Goal: Task Accomplishment & Management: Manage account settings

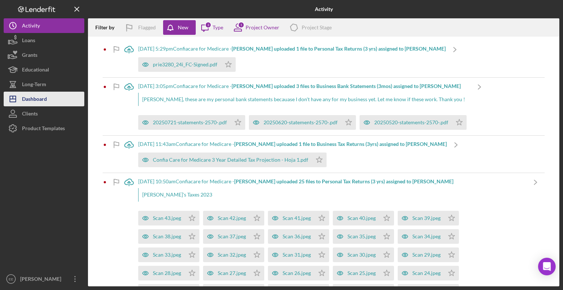
click at [35, 97] on div "Dashboard" at bounding box center [34, 100] width 25 height 16
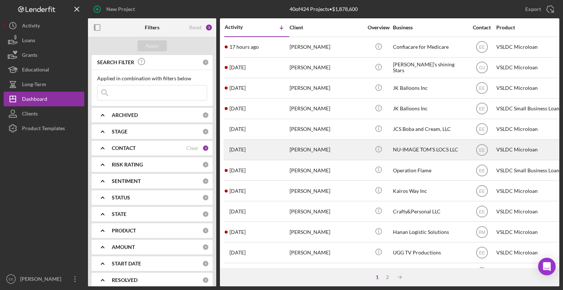
click at [314, 151] on div "[PERSON_NAME]" at bounding box center [325, 149] width 73 height 19
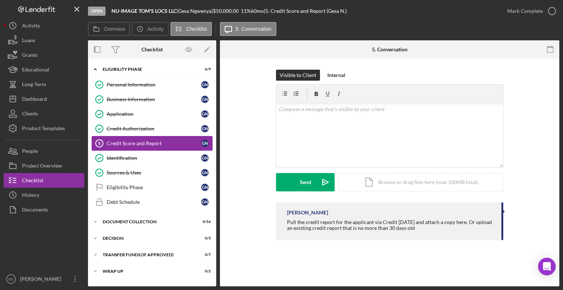
click at [128, 142] on div "Credit Score and Report" at bounding box center [154, 143] width 94 height 6
click at [122, 187] on div "Eligibility Phase" at bounding box center [154, 187] width 94 height 6
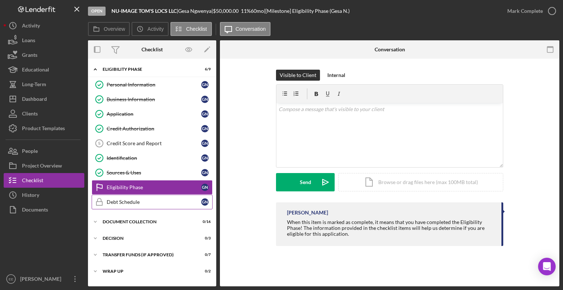
click at [117, 199] on div "Debt Schedule" at bounding box center [154, 202] width 94 height 6
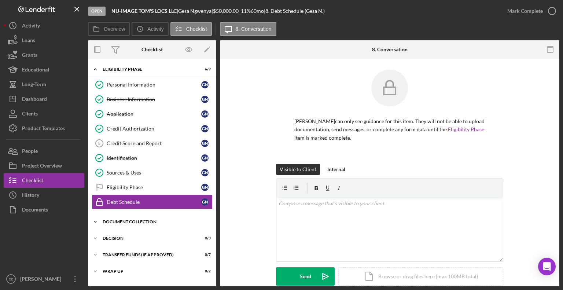
click at [119, 221] on div "Document Collection" at bounding box center [155, 221] width 104 height 4
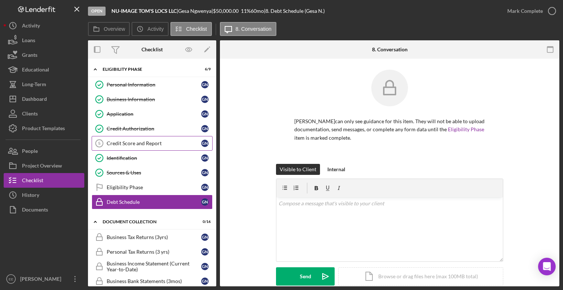
click at [117, 141] on div "Credit Score and Report" at bounding box center [154, 143] width 94 height 6
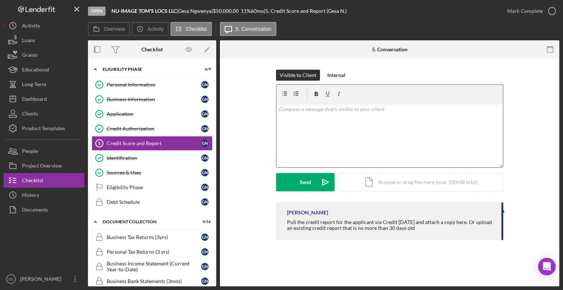
click at [288, 118] on div "v Color teal Color pink Remove color Add row above Add row below Add column bef…" at bounding box center [389, 135] width 226 height 64
click at [421, 111] on p "Please upload a complete copy of your Experian Credit report" at bounding box center [389, 109] width 222 height 8
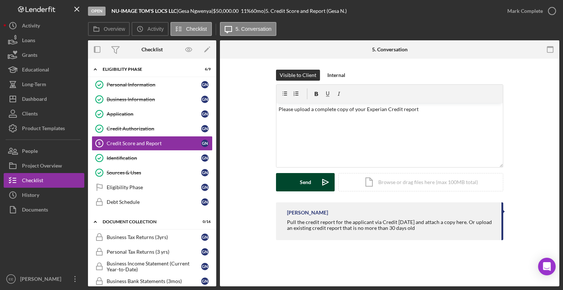
click at [303, 183] on div "Send" at bounding box center [305, 182] width 11 height 18
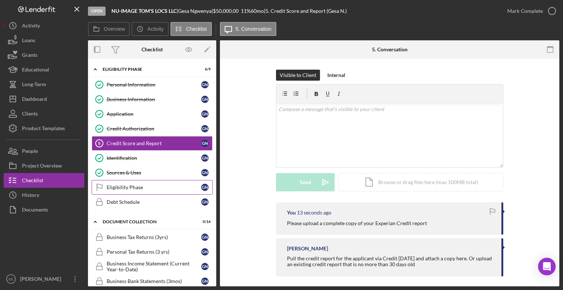
click at [121, 186] on div "Eligibility Phase" at bounding box center [154, 187] width 94 height 6
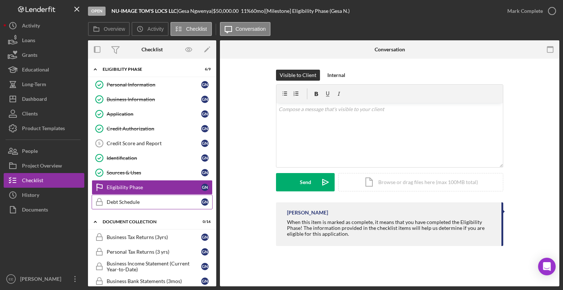
click at [120, 203] on div "Debt Schedule" at bounding box center [154, 202] width 94 height 6
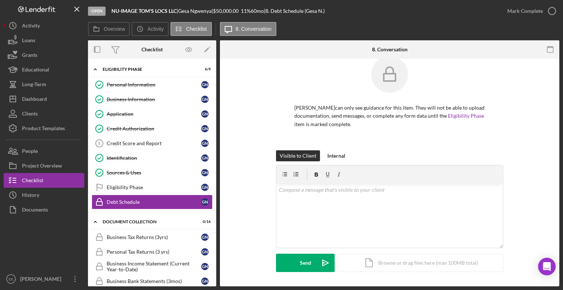
scroll to position [21, 0]
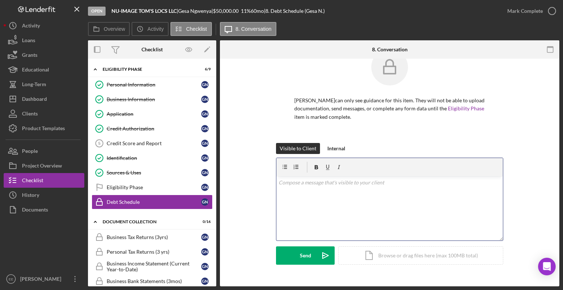
click at [286, 190] on div "v Color teal Color pink Remove color Add row above Add row below Add column bef…" at bounding box center [389, 208] width 226 height 64
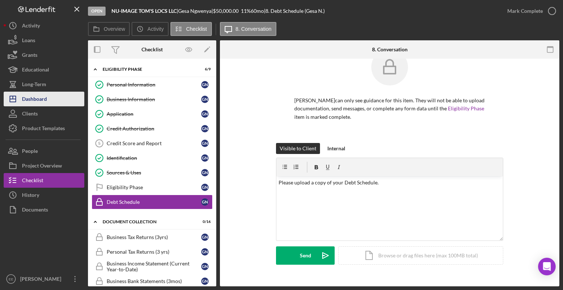
click at [33, 100] on div "Dashboard" at bounding box center [34, 100] width 25 height 16
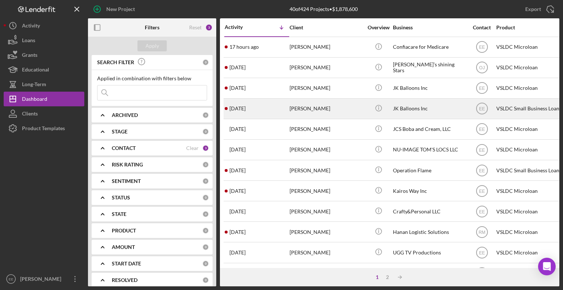
click at [300, 108] on div "[PERSON_NAME]" at bounding box center [325, 108] width 73 height 19
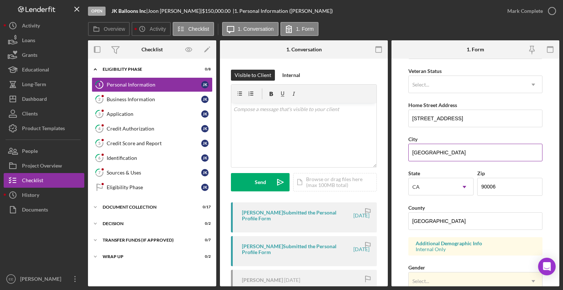
scroll to position [110, 0]
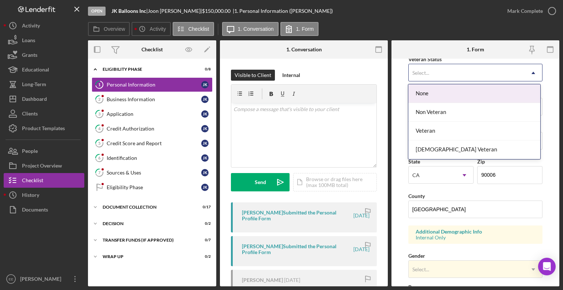
click at [441, 68] on div "Select..." at bounding box center [466, 72] width 116 height 17
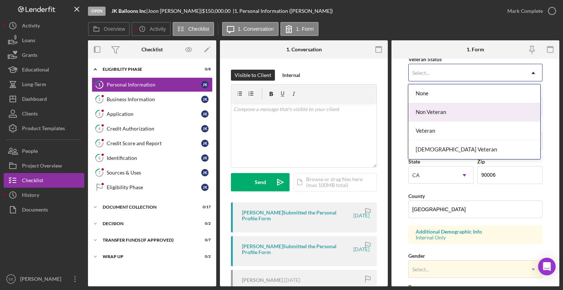
click at [430, 111] on div "Non Veteran" at bounding box center [474, 112] width 132 height 19
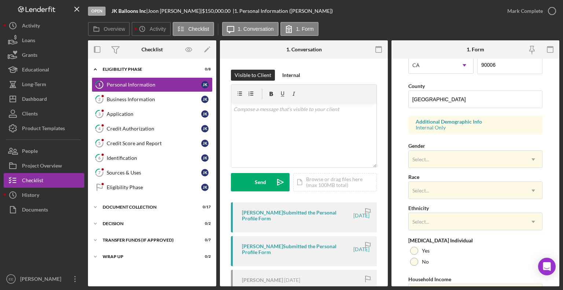
scroll to position [256, 0]
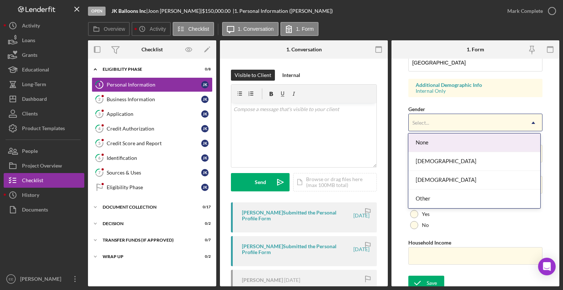
click at [432, 125] on div "Select..." at bounding box center [466, 122] width 116 height 17
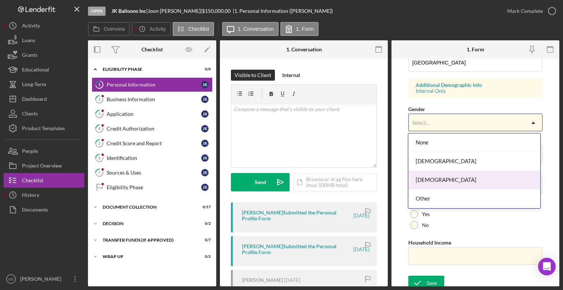
click at [427, 180] on div "[DEMOGRAPHIC_DATA]" at bounding box center [474, 180] width 132 height 19
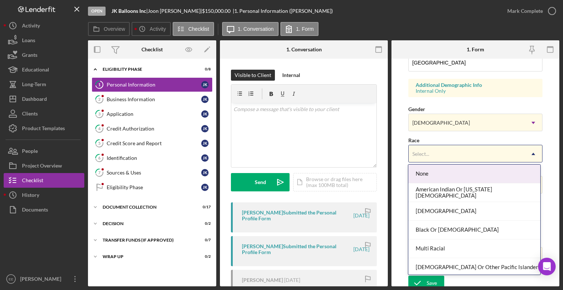
click at [427, 152] on div "Select..." at bounding box center [420, 154] width 17 height 6
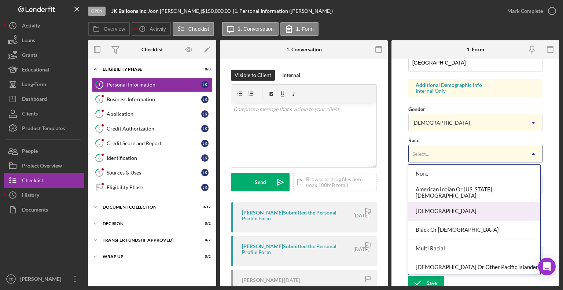
click at [421, 213] on div "[DEMOGRAPHIC_DATA]" at bounding box center [474, 211] width 132 height 19
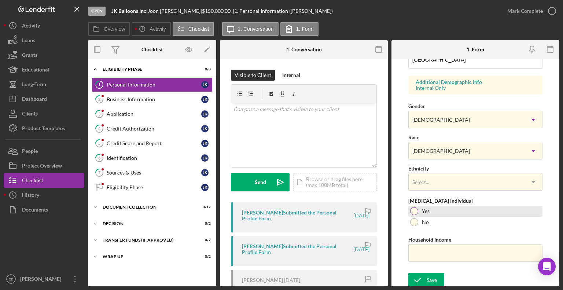
scroll to position [260, 0]
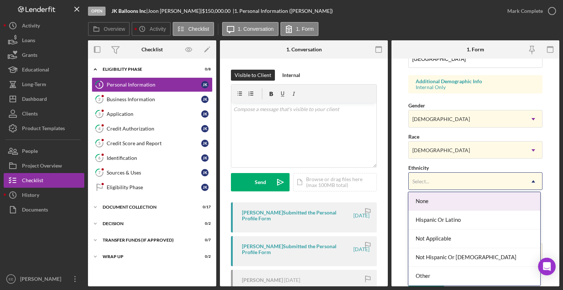
click at [418, 179] on div "Select..." at bounding box center [420, 181] width 17 height 6
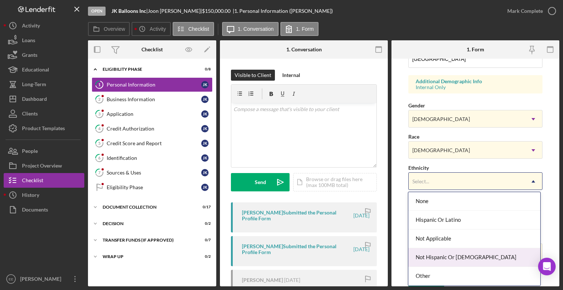
click at [429, 256] on div "Not Hispanic Or [DEMOGRAPHIC_DATA]" at bounding box center [474, 257] width 132 height 19
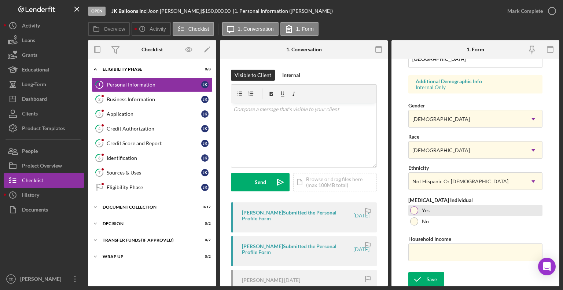
click at [412, 208] on div at bounding box center [414, 210] width 8 height 8
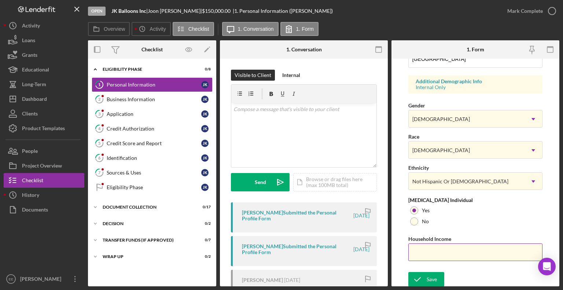
click at [430, 255] on input "Household Income" at bounding box center [475, 252] width 134 height 18
type input "$90,000"
click at [423, 275] on icon "submit" at bounding box center [417, 279] width 18 height 18
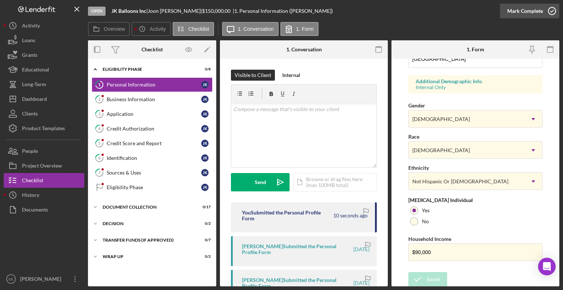
click at [552, 11] on icon "button" at bounding box center [551, 11] width 18 height 18
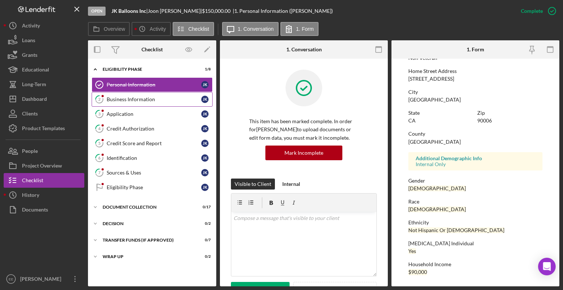
scroll to position [120, 0]
click at [124, 99] on div "Business Information" at bounding box center [154, 99] width 94 height 6
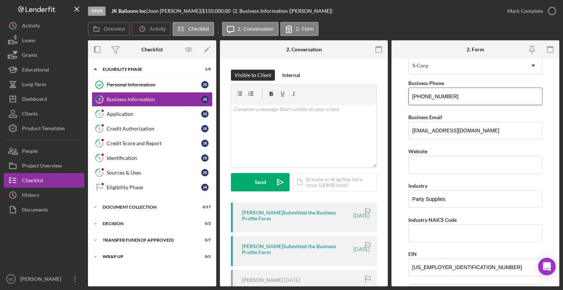
scroll to position [147, 0]
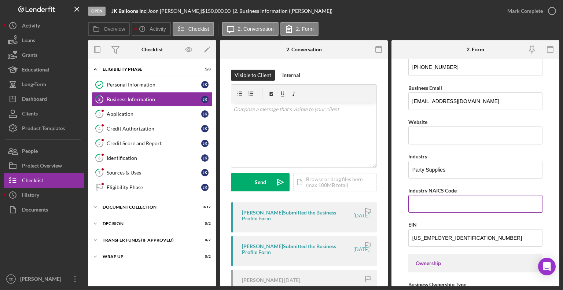
click at [427, 201] on input "Industry NAICS Code" at bounding box center [475, 204] width 134 height 18
click at [426, 202] on input "Industry NAICS Code" at bounding box center [475, 204] width 134 height 18
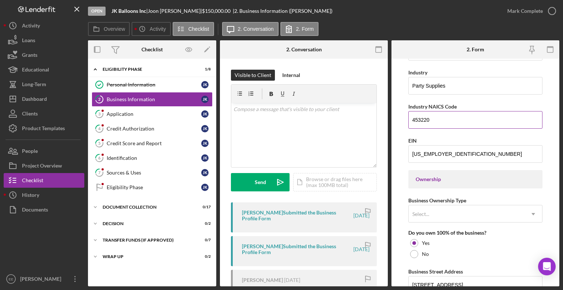
scroll to position [256, 0]
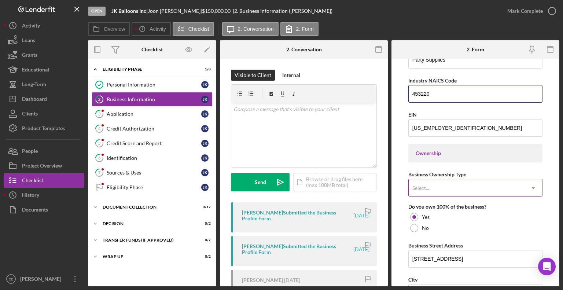
type input "453220"
click at [441, 192] on div "Select..." at bounding box center [466, 187] width 116 height 17
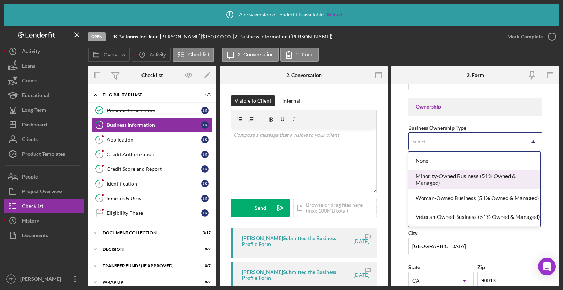
scroll to position [366, 0]
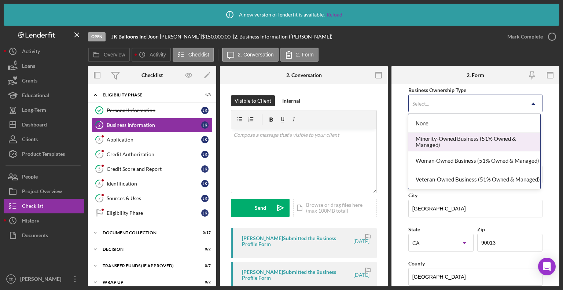
click at [430, 144] on div "Minority-Owned Business (51% Owned & Managed)" at bounding box center [474, 142] width 132 height 19
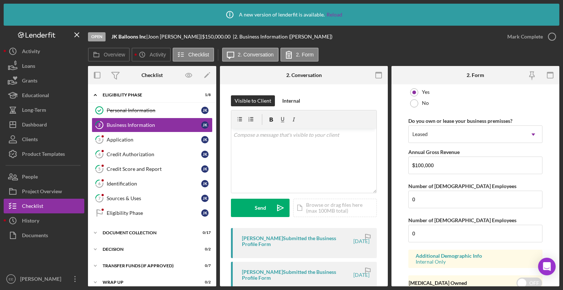
scroll to position [614, 0]
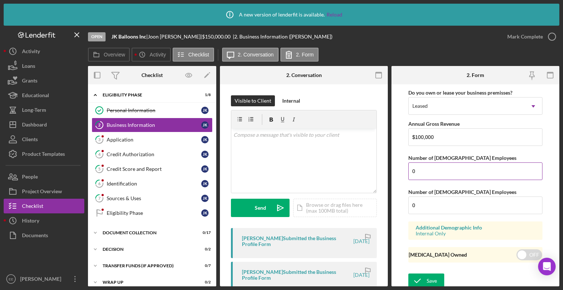
click at [419, 169] on input "0" at bounding box center [475, 171] width 134 height 18
type input "0"
type input "1"
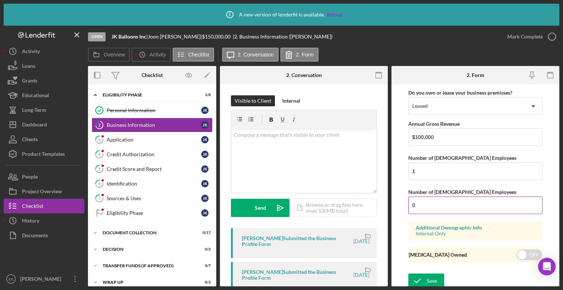
click at [422, 207] on input "0" at bounding box center [475, 205] width 134 height 18
type input "2"
click at [430, 279] on div "Save" at bounding box center [431, 280] width 10 height 15
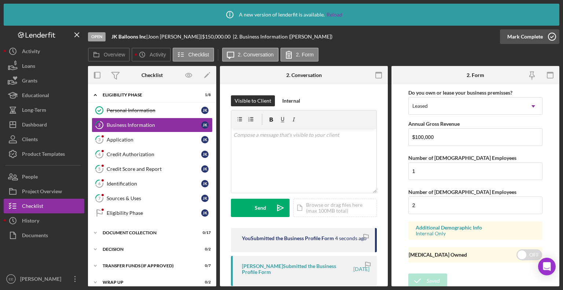
click at [549, 36] on icon "button" at bounding box center [551, 36] width 18 height 18
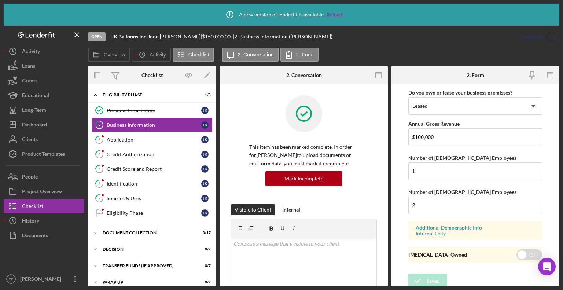
scroll to position [356, 0]
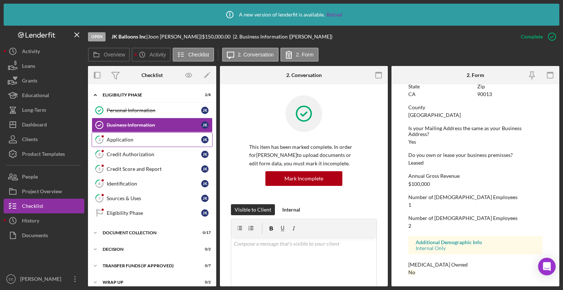
click at [117, 140] on div "Application" at bounding box center [154, 140] width 94 height 6
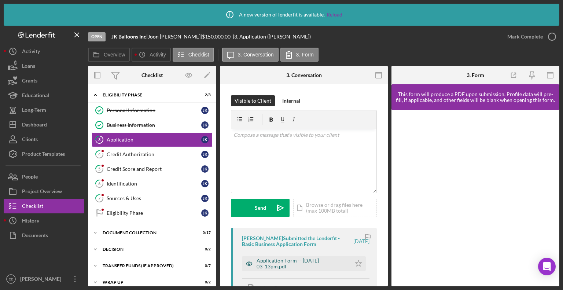
click at [281, 263] on div "Application Form -- [DATE] 03_13pm.pdf" at bounding box center [301, 263] width 91 height 12
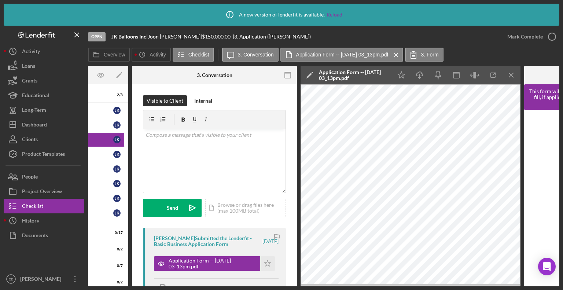
scroll to position [0, 89]
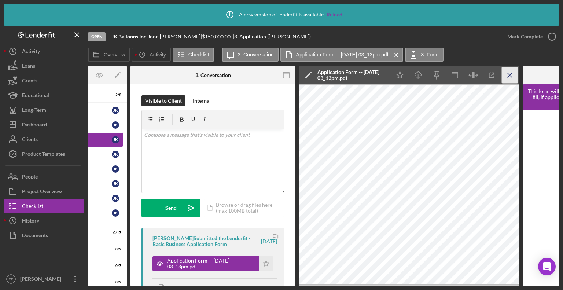
click at [508, 73] on icon "Icon/Menu Close" at bounding box center [509, 75] width 16 height 16
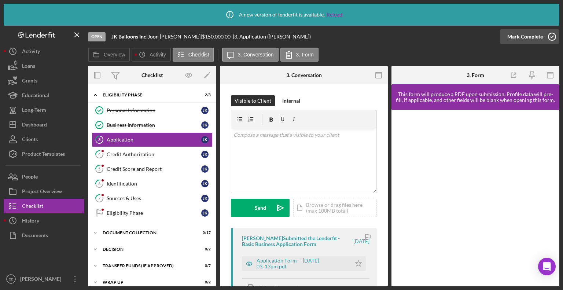
click at [550, 35] on icon "button" at bounding box center [551, 36] width 18 height 18
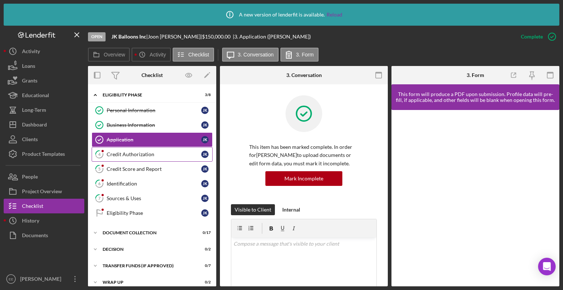
click at [137, 155] on div "Credit Authorization" at bounding box center [154, 154] width 94 height 6
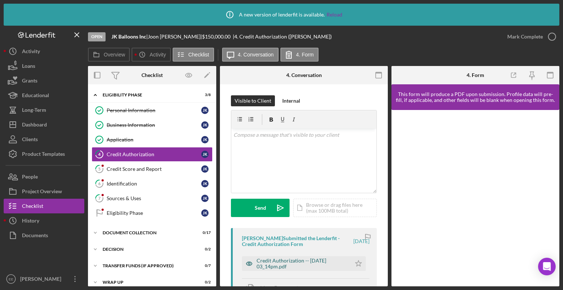
click at [270, 262] on div "Credit Authorization -- [DATE] 03_14pm.pdf" at bounding box center [301, 263] width 91 height 12
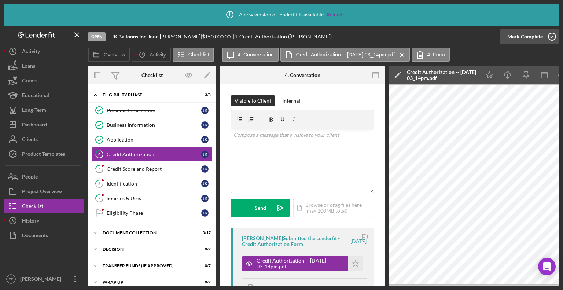
click at [549, 37] on icon "button" at bounding box center [551, 36] width 18 height 18
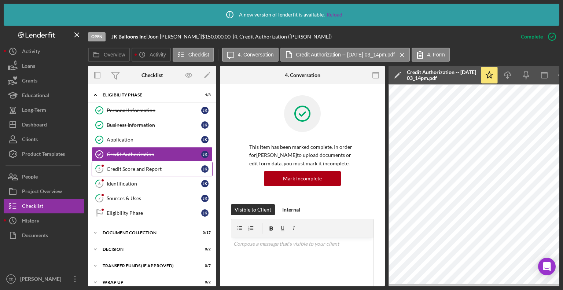
click at [122, 169] on div "Credit Score and Report" at bounding box center [154, 169] width 94 height 6
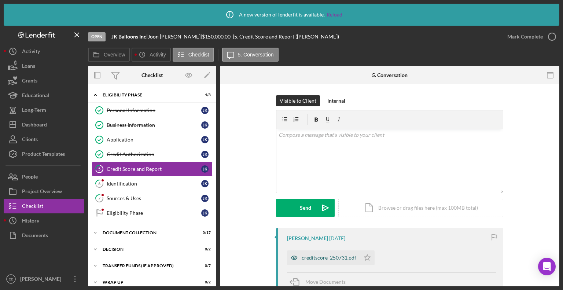
click at [321, 260] on div "creditscore_250731.pdf" at bounding box center [323, 257] width 73 height 15
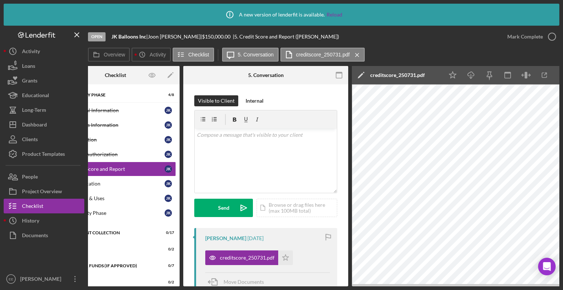
scroll to position [0, 49]
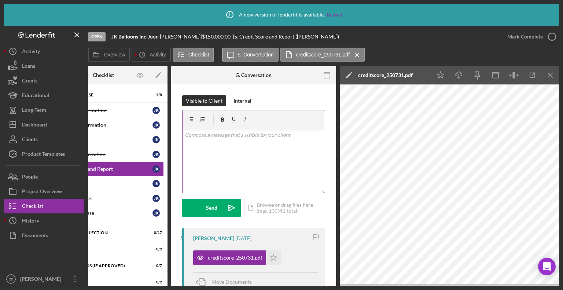
click at [197, 139] on div "v Color teal Color pink Remove color Add row above Add row below Add column bef…" at bounding box center [253, 161] width 142 height 64
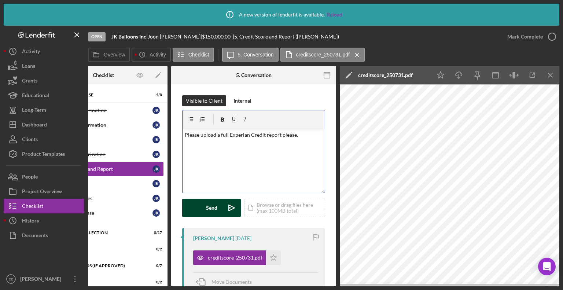
click at [214, 206] on div "Send" at bounding box center [211, 208] width 11 height 18
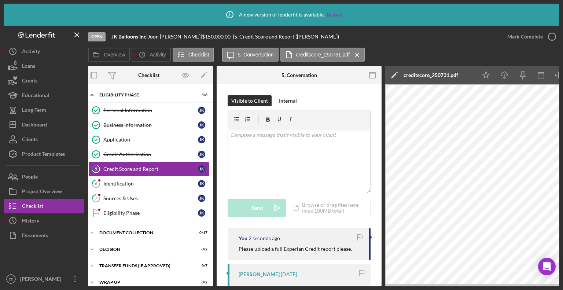
scroll to position [0, 0]
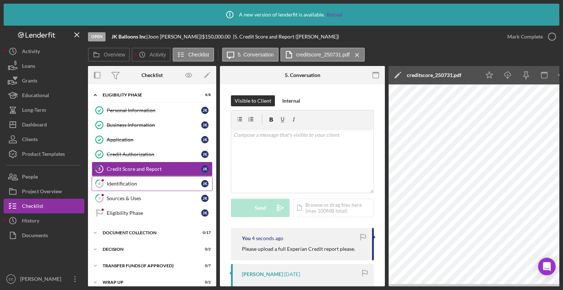
click at [119, 185] on div "Identification" at bounding box center [154, 184] width 94 height 6
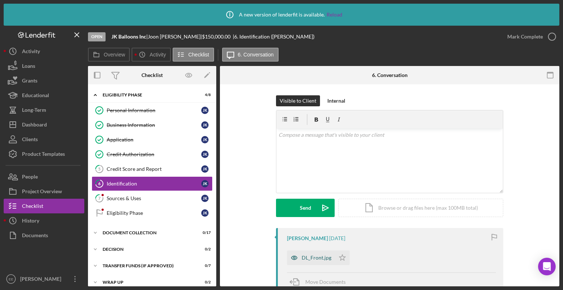
click at [311, 257] on div "DL_Front.jpg" at bounding box center [316, 258] width 30 height 6
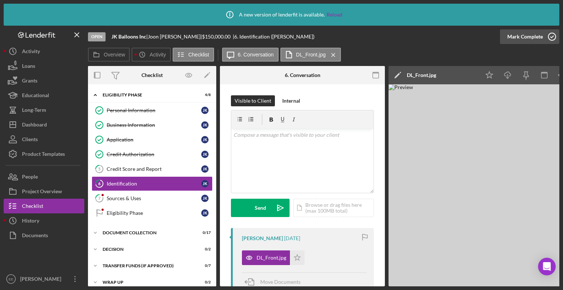
click at [549, 37] on icon "button" at bounding box center [551, 36] width 18 height 18
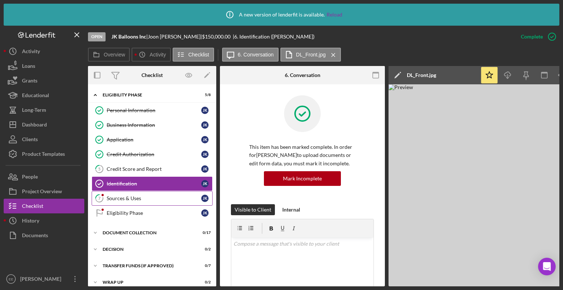
click at [127, 199] on div "Sources & Uses" at bounding box center [154, 198] width 94 height 6
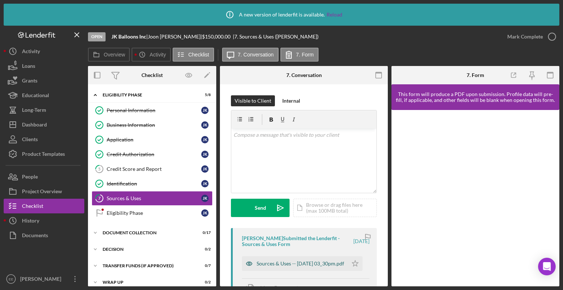
click at [283, 261] on div "Sources & Uses -- [DATE] 03_30pm.pdf" at bounding box center [300, 263] width 88 height 6
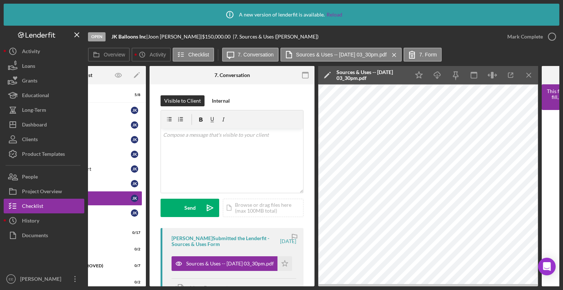
scroll to position [0, 88]
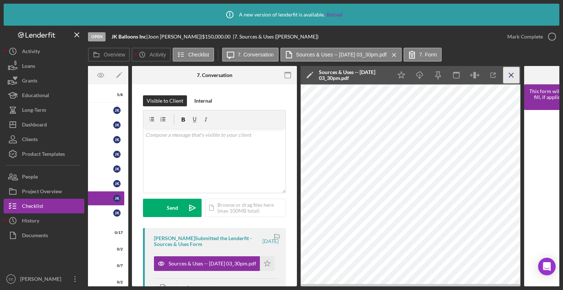
click at [513, 76] on icon "Icon/Menu Close" at bounding box center [511, 75] width 16 height 16
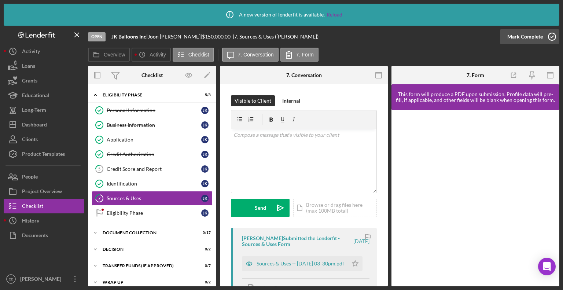
click at [550, 36] on icon "button" at bounding box center [551, 36] width 18 height 18
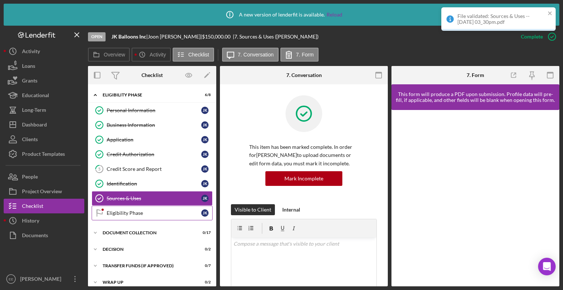
click at [131, 213] on div "Eligibility Phase" at bounding box center [154, 213] width 94 height 6
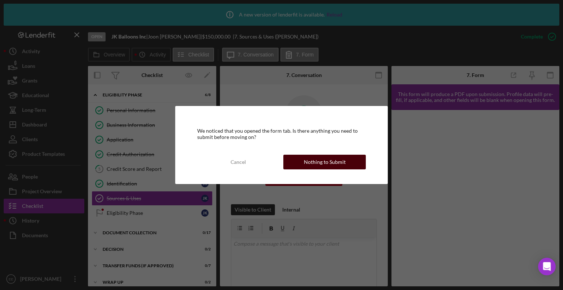
click at [331, 161] on div "Nothing to Submit" at bounding box center [325, 162] width 42 height 15
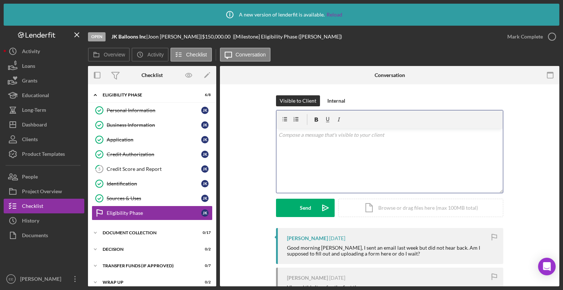
click at [303, 146] on div "v Color teal Color pink Remove color Add row above Add row below Add column bef…" at bounding box center [389, 161] width 226 height 64
click at [299, 147] on p "Upload a full copy of your Experian Credit Report." at bounding box center [389, 145] width 222 height 8
click at [432, 162] on div "v Color teal Color pink Remove color Add row above Add row below Add column bef…" at bounding box center [389, 161] width 226 height 64
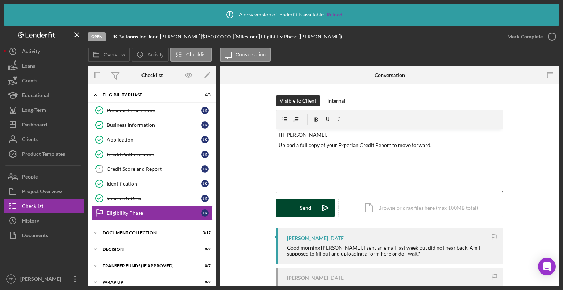
click at [309, 205] on button "Send Icon/icon-invite-send" at bounding box center [305, 208] width 59 height 18
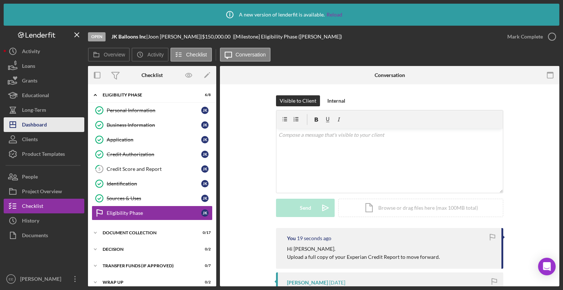
click at [30, 125] on div "Dashboard" at bounding box center [34, 125] width 25 height 16
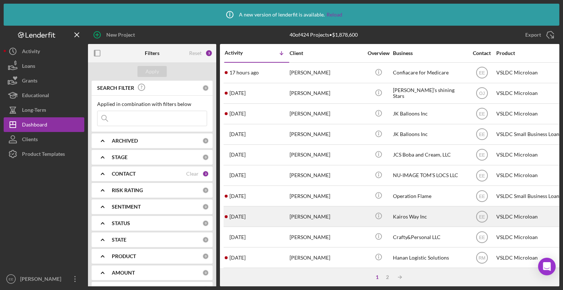
click at [309, 214] on div "[PERSON_NAME]" at bounding box center [325, 216] width 73 height 19
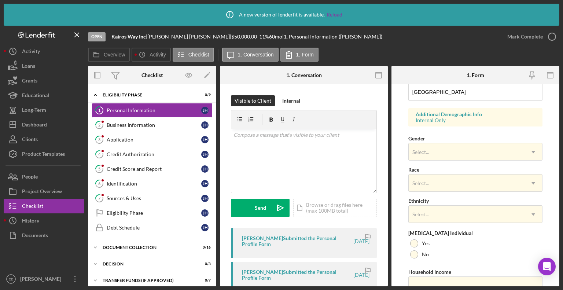
scroll to position [256, 0]
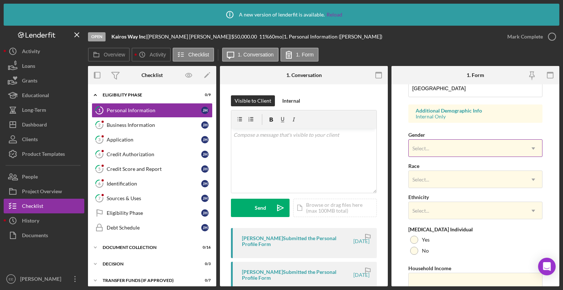
click at [443, 151] on div "Select..." at bounding box center [466, 148] width 116 height 17
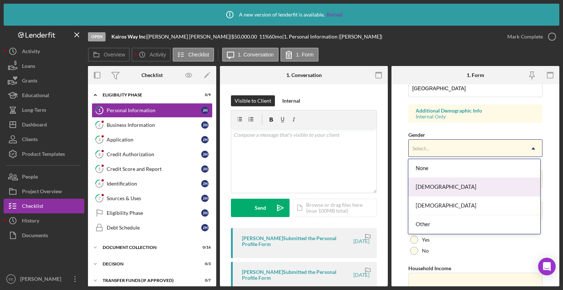
click at [430, 187] on div "[DEMOGRAPHIC_DATA]" at bounding box center [474, 187] width 132 height 19
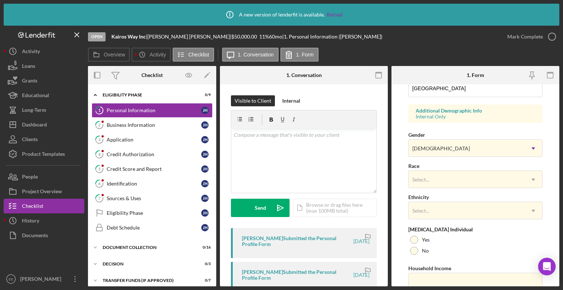
click at [430, 187] on div "First Name [PERSON_NAME] Middle Name Last Name [PERSON_NAME] Job Title Presiden…" at bounding box center [475, 65] width 134 height 466
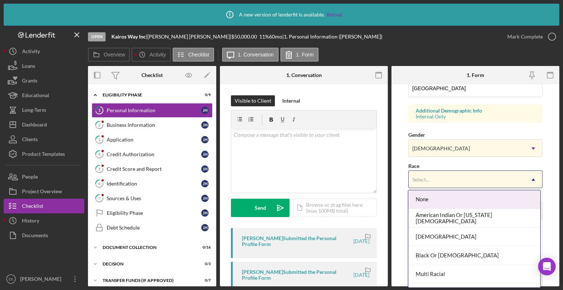
click at [430, 184] on div "Select..." at bounding box center [466, 179] width 116 height 17
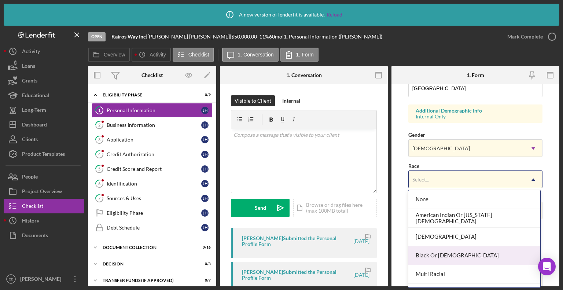
click at [437, 256] on div "Black Or [DEMOGRAPHIC_DATA]" at bounding box center [474, 255] width 132 height 19
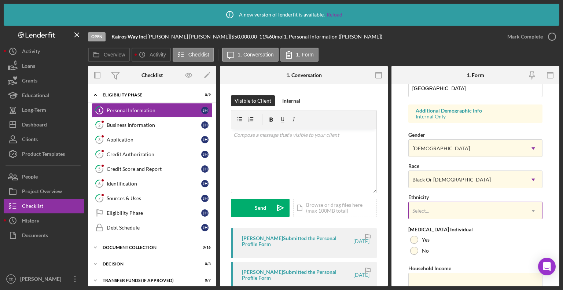
click at [437, 209] on div "Select..." at bounding box center [466, 210] width 116 height 17
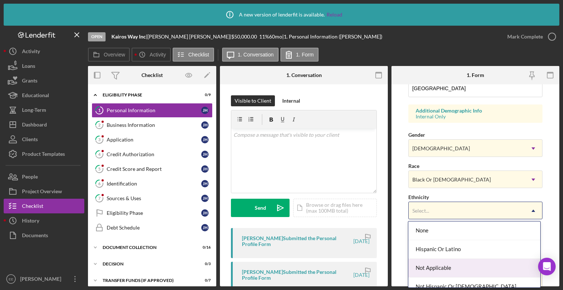
scroll to position [27, 0]
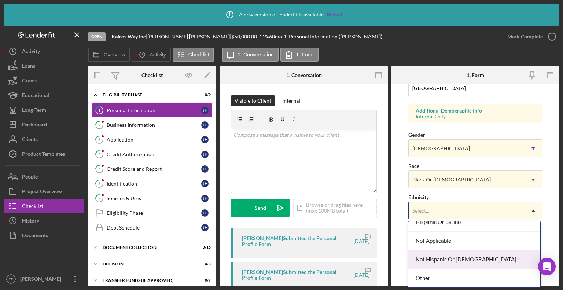
click at [426, 258] on div "Not Hispanic Or [DEMOGRAPHIC_DATA]" at bounding box center [474, 259] width 132 height 19
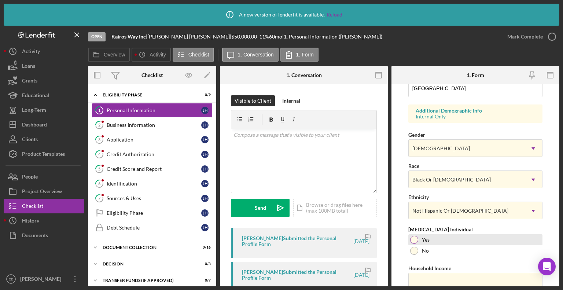
click at [412, 238] on div at bounding box center [414, 240] width 8 height 8
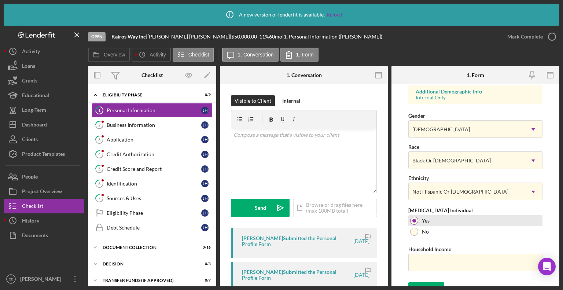
scroll to position [286, 0]
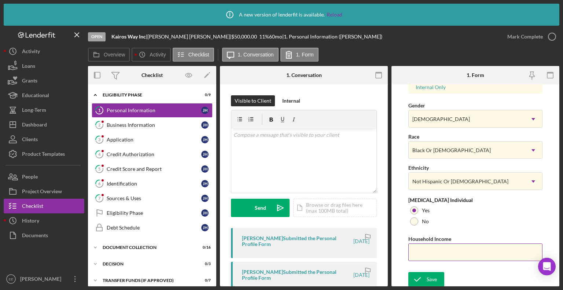
click at [427, 252] on input "Household Income" at bounding box center [475, 252] width 134 height 18
type input "$90,000"
click at [429, 277] on div "Save" at bounding box center [431, 279] width 10 height 15
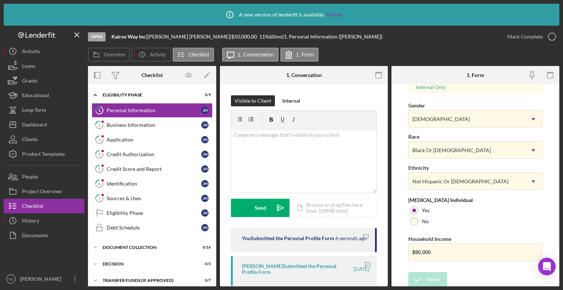
click at [270, 273] on div "[PERSON_NAME] Submitted the Personal Profile Form" at bounding box center [297, 269] width 110 height 12
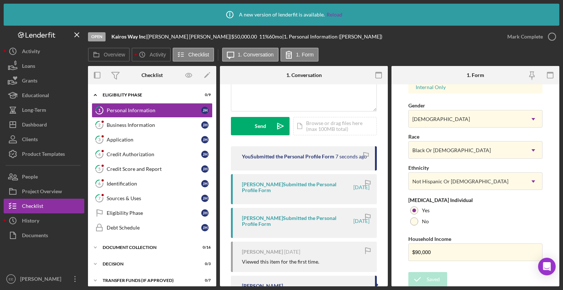
scroll to position [110, 0]
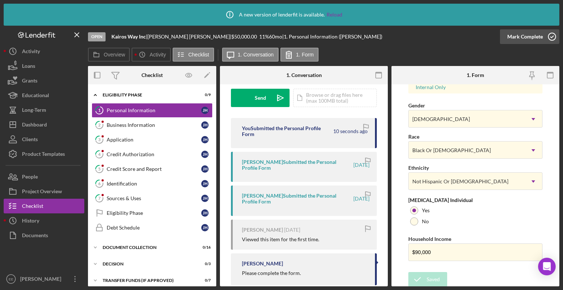
click at [552, 38] on icon "button" at bounding box center [551, 36] width 18 height 18
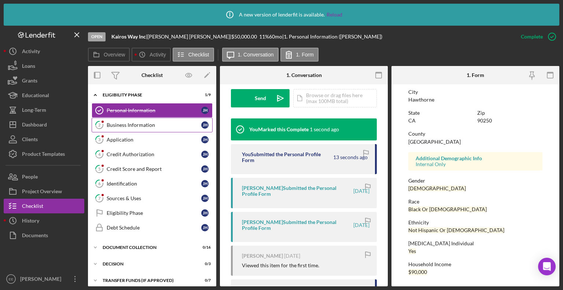
scroll to position [146, 0]
click at [130, 127] on div "Business Information" at bounding box center [154, 125] width 94 height 6
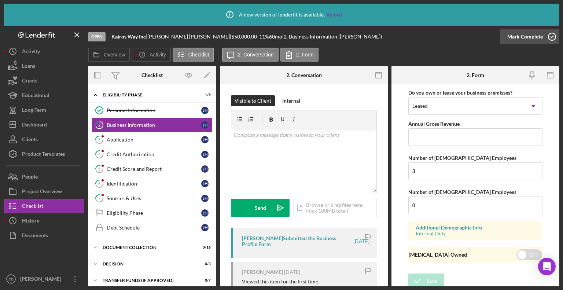
click at [550, 36] on icon "button" at bounding box center [551, 36] width 18 height 18
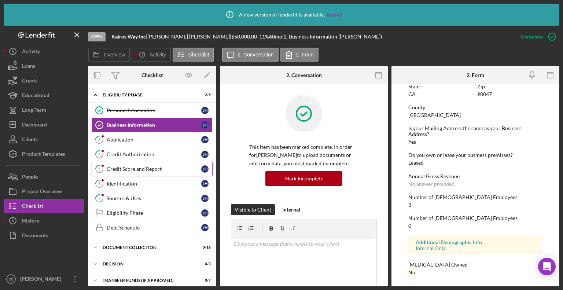
scroll to position [356, 0]
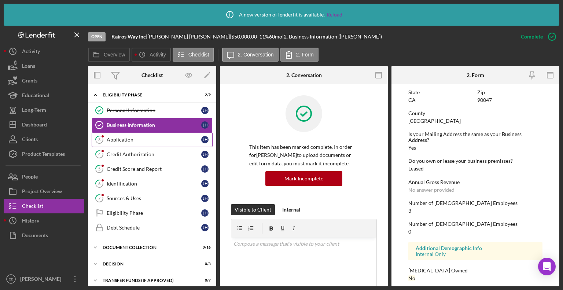
click at [113, 141] on div "Application" at bounding box center [154, 140] width 94 height 6
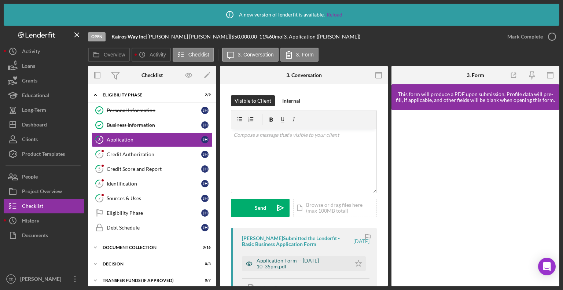
click at [266, 260] on div "Application Form -- [DATE] 10_35pm.pdf" at bounding box center [301, 263] width 91 height 12
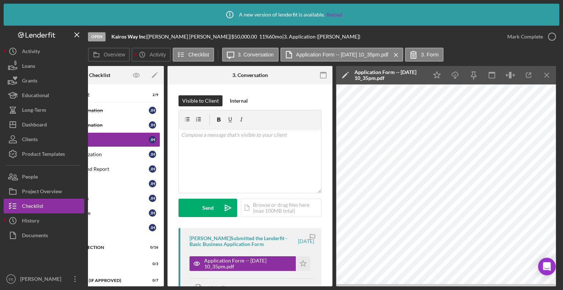
scroll to position [0, 67]
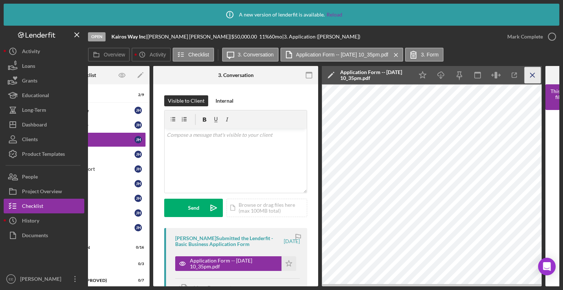
click at [530, 76] on icon "Icon/Menu Close" at bounding box center [532, 75] width 16 height 16
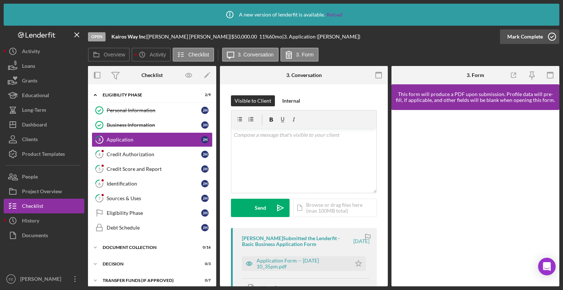
click at [553, 36] on icon "button" at bounding box center [551, 36] width 18 height 18
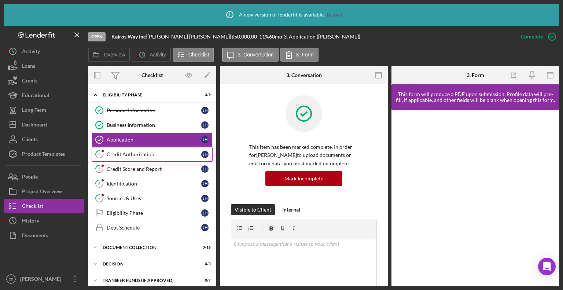
click at [125, 155] on div "Credit Authorization" at bounding box center [154, 154] width 94 height 6
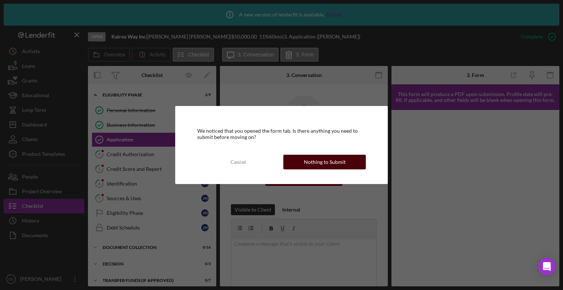
click at [340, 160] on div "Nothing to Submit" at bounding box center [325, 162] width 42 height 15
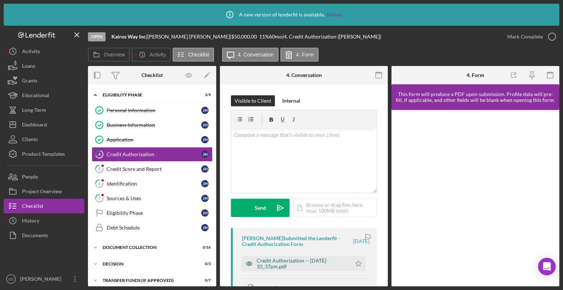
click at [273, 262] on div "Credit Authorization -- [DATE] 10_37pm.pdf" at bounding box center [301, 263] width 91 height 12
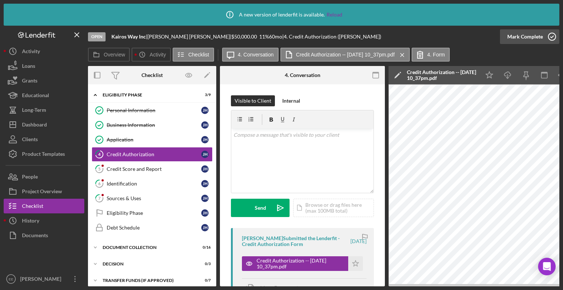
click at [551, 36] on icon "button" at bounding box center [551, 36] width 18 height 18
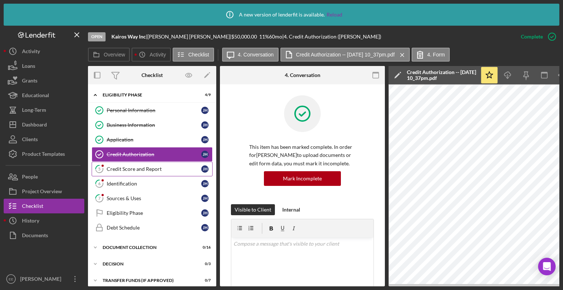
click at [126, 170] on div "Credit Score and Report" at bounding box center [154, 169] width 94 height 6
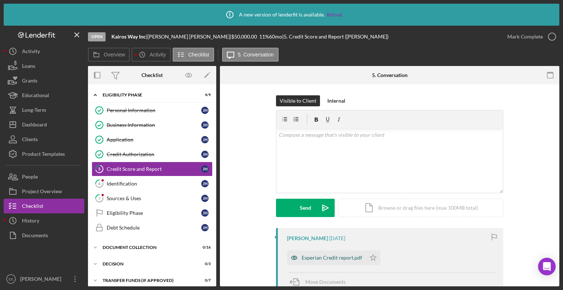
click at [313, 256] on div "Experian Credit report.pdf" at bounding box center [331, 258] width 60 height 6
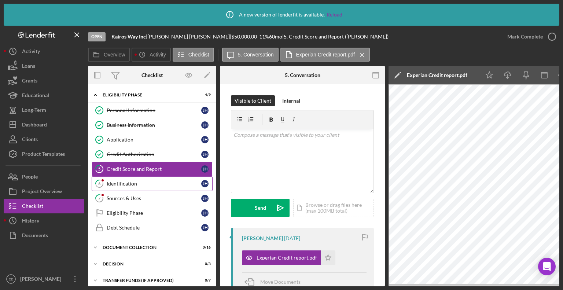
click at [124, 182] on div "Identification" at bounding box center [154, 184] width 94 height 6
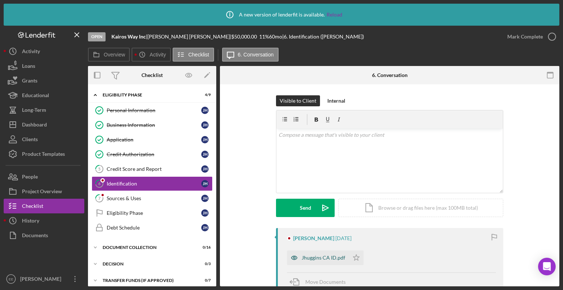
click at [313, 259] on div "Jhuggins CA ID.pdf" at bounding box center [323, 258] width 44 height 6
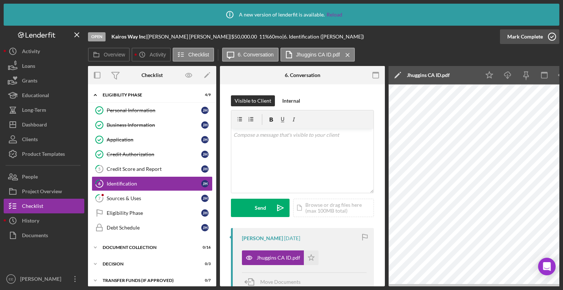
click at [553, 36] on icon "button" at bounding box center [551, 36] width 18 height 18
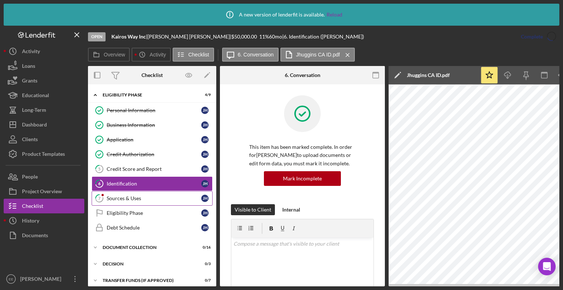
click at [119, 197] on div "Sources & Uses" at bounding box center [154, 198] width 94 height 6
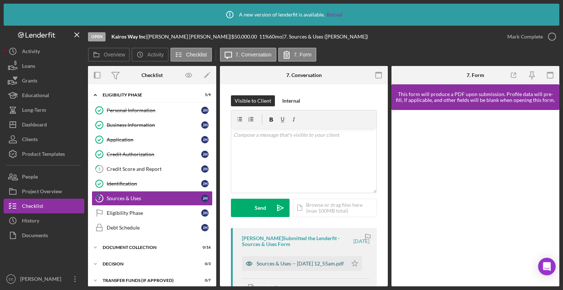
click at [267, 261] on div "Sources & Uses -- [DATE] 12_55am.pdf" at bounding box center [299, 263] width 87 height 6
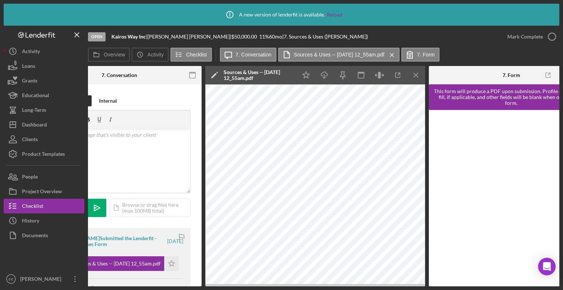
scroll to position [0, 217]
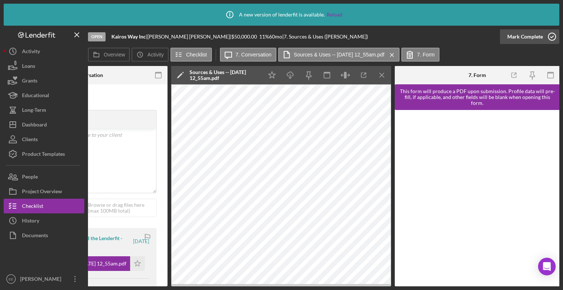
click at [552, 36] on icon "button" at bounding box center [551, 36] width 18 height 18
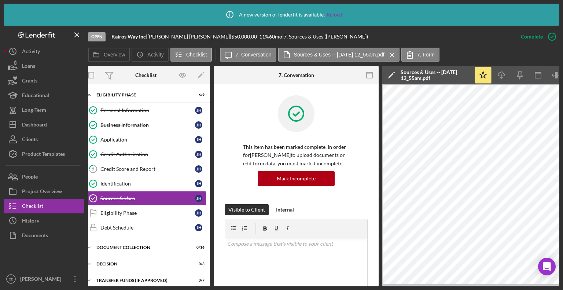
scroll to position [0, 0]
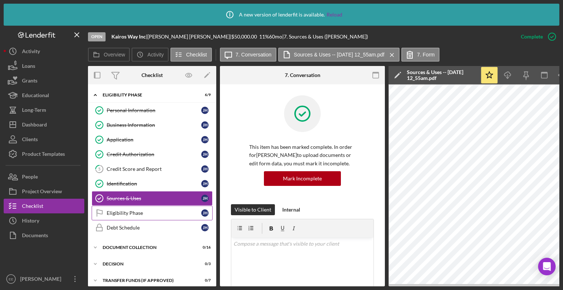
click at [141, 211] on div "Eligibility Phase" at bounding box center [154, 213] width 94 height 6
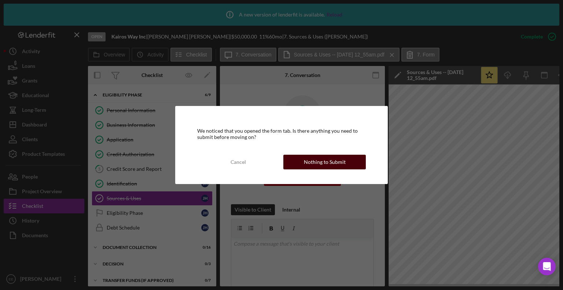
click at [326, 163] on div "Nothing to Submit" at bounding box center [325, 162] width 42 height 15
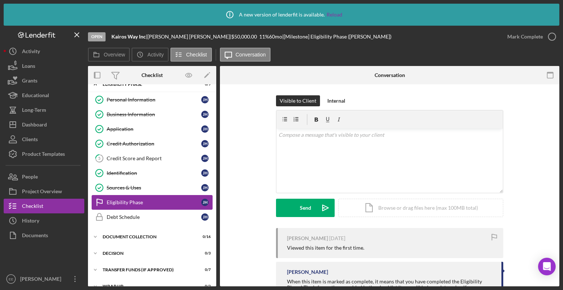
scroll to position [21, 0]
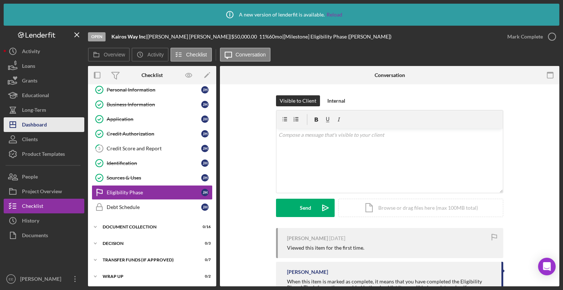
click at [29, 125] on div "Dashboard" at bounding box center [34, 125] width 25 height 16
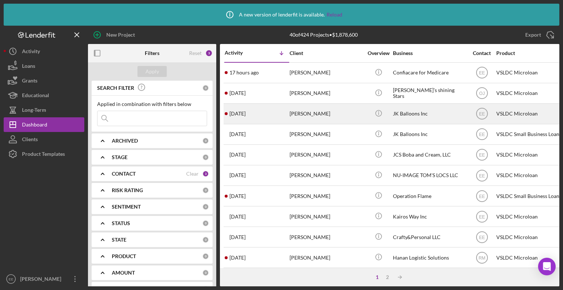
click at [287, 113] on div "[DATE] [PERSON_NAME]" at bounding box center [257, 113] width 64 height 19
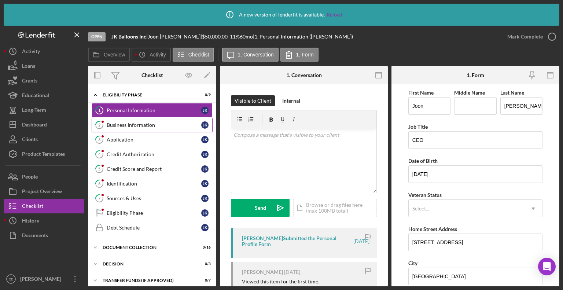
click at [131, 123] on div "Business Information" at bounding box center [154, 125] width 94 height 6
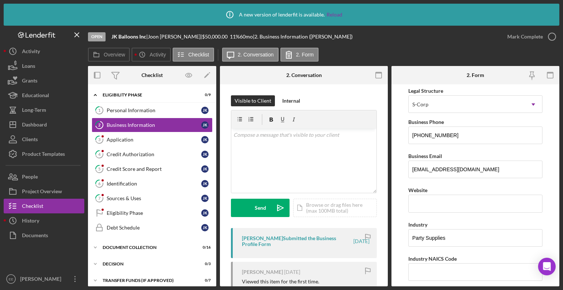
scroll to position [147, 0]
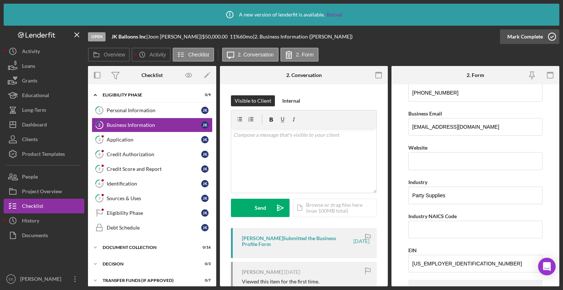
click at [550, 35] on icon "button" at bounding box center [551, 36] width 18 height 18
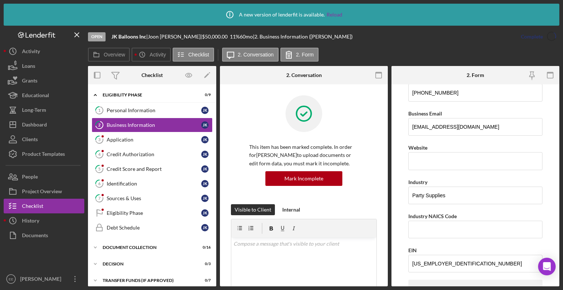
scroll to position [52, 0]
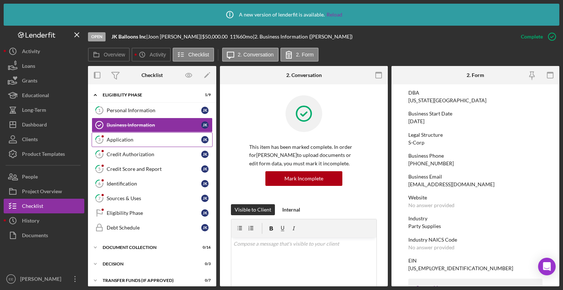
click at [115, 139] on div "Application" at bounding box center [154, 140] width 94 height 6
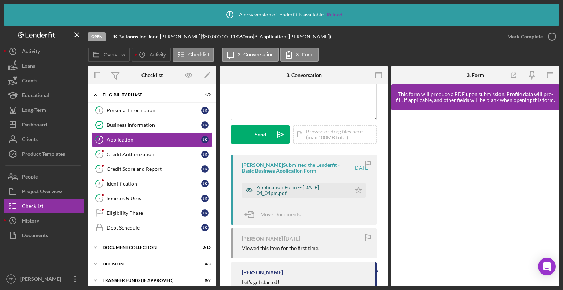
scroll to position [110, 0]
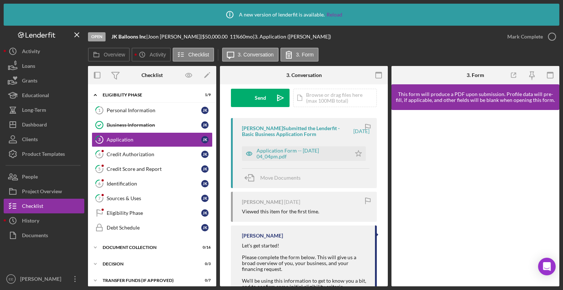
click at [263, 127] on div "[PERSON_NAME] Submitted the Lenderfit - Basic Business Application Form" at bounding box center [297, 131] width 110 height 12
click at [270, 151] on div "Application Form -- [DATE] 04_04pm.pdf" at bounding box center [301, 154] width 91 height 12
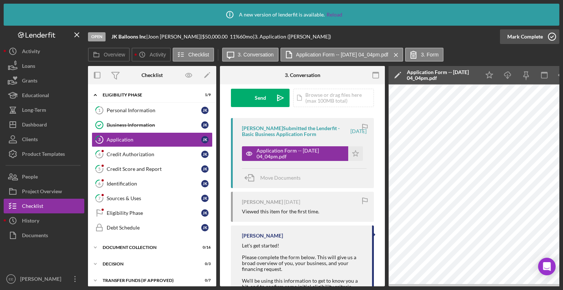
click at [552, 35] on icon "button" at bounding box center [551, 36] width 18 height 18
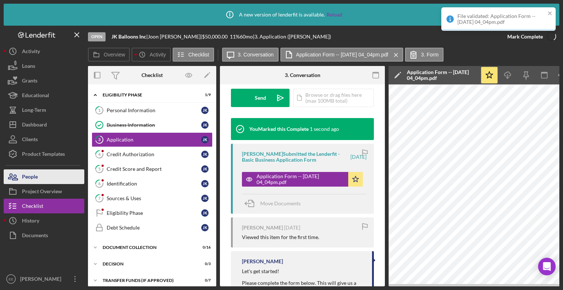
scroll to position [218, 0]
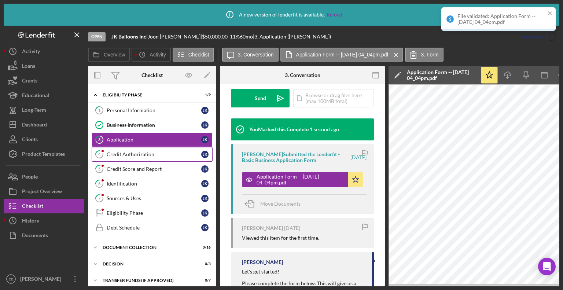
click at [125, 152] on div "Credit Authorization" at bounding box center [154, 154] width 94 height 6
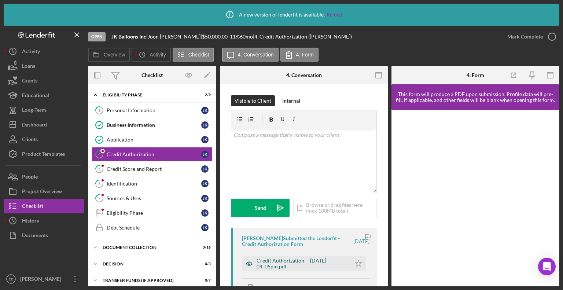
click at [281, 260] on div "Credit Authorization -- [DATE] 04_05pm.pdf" at bounding box center [301, 263] width 91 height 12
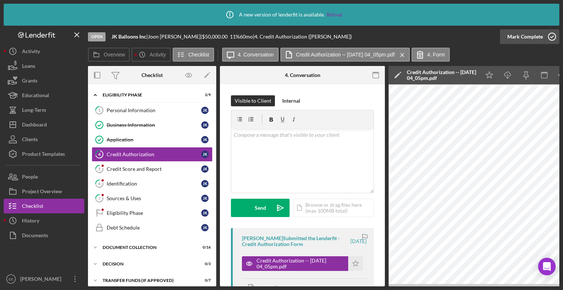
click at [550, 37] on icon "button" at bounding box center [551, 36] width 18 height 18
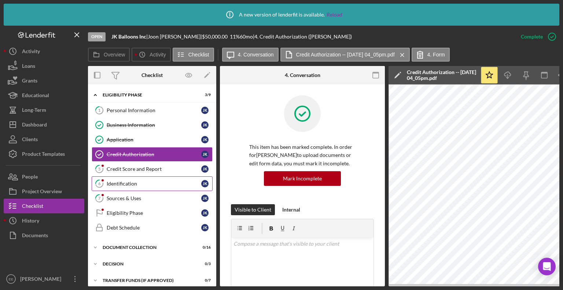
click at [120, 183] on div "Identification" at bounding box center [154, 184] width 94 height 6
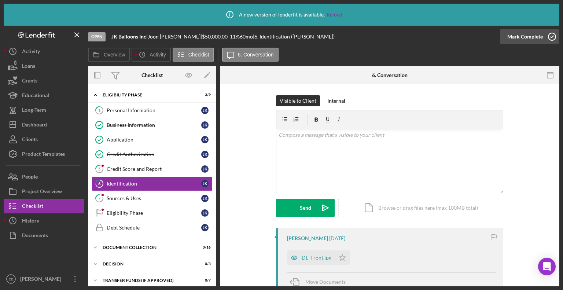
click at [550, 37] on icon "button" at bounding box center [551, 36] width 18 height 18
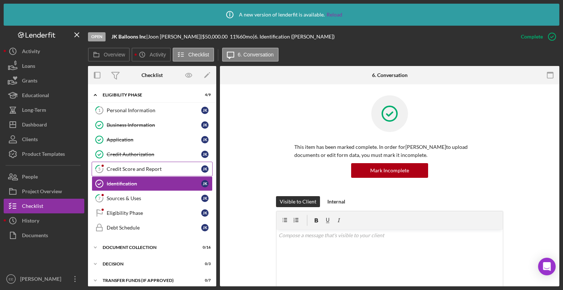
click at [121, 168] on div "Credit Score and Report" at bounding box center [154, 169] width 94 height 6
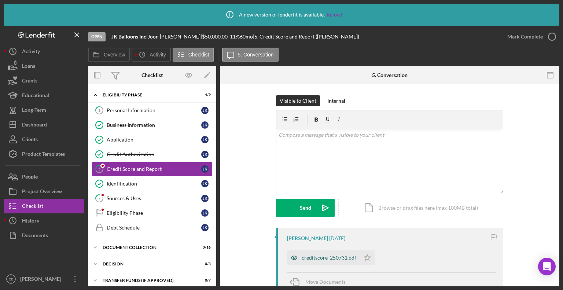
click at [314, 260] on div "creditscore_250731.pdf" at bounding box center [328, 258] width 55 height 6
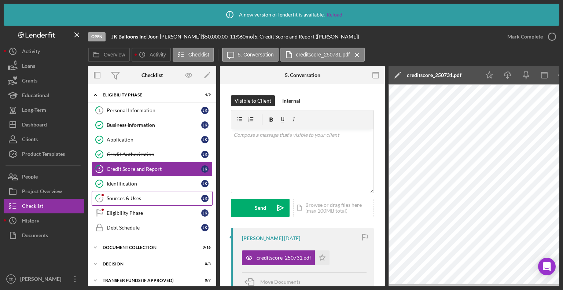
click at [131, 198] on div "Sources & Uses" at bounding box center [154, 198] width 94 height 6
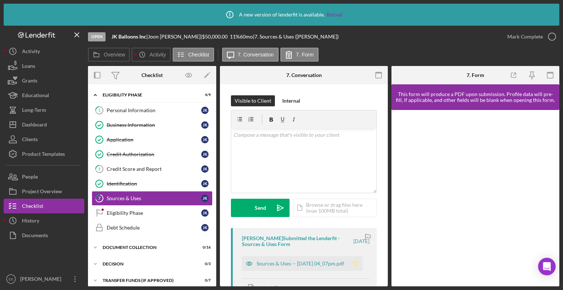
click at [355, 263] on polygon "button" at bounding box center [355, 263] width 6 height 6
click at [551, 36] on icon "button" at bounding box center [551, 36] width 18 height 18
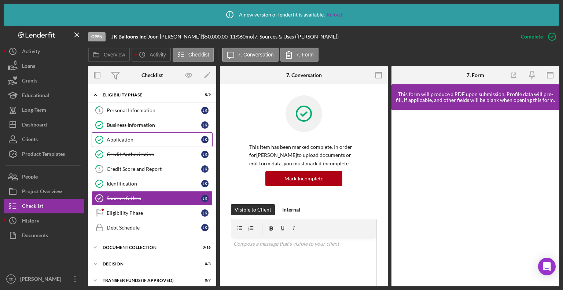
click at [120, 142] on div "Application" at bounding box center [154, 140] width 94 height 6
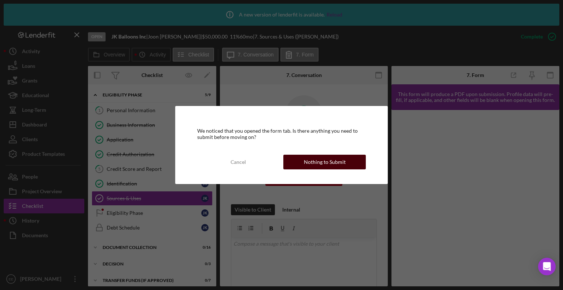
click at [313, 160] on div "Nothing to Submit" at bounding box center [325, 162] width 42 height 15
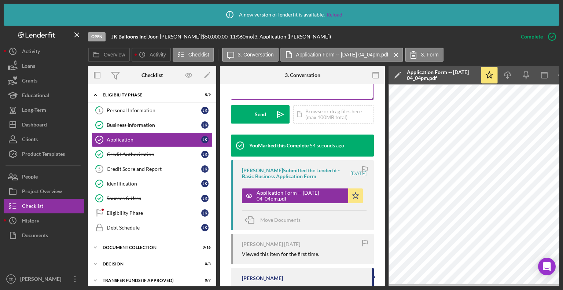
scroll to position [220, 0]
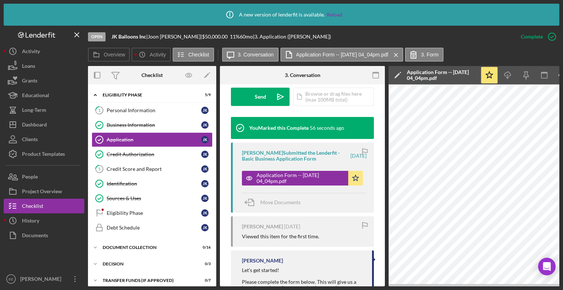
click at [324, 204] on div "Move Documents" at bounding box center [304, 203] width 125 height 20
click at [130, 155] on div "Credit Authorization" at bounding box center [154, 154] width 94 height 6
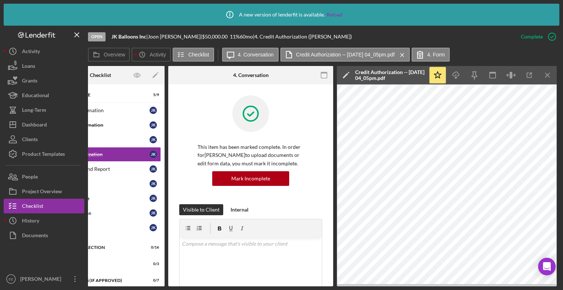
scroll to position [0, 59]
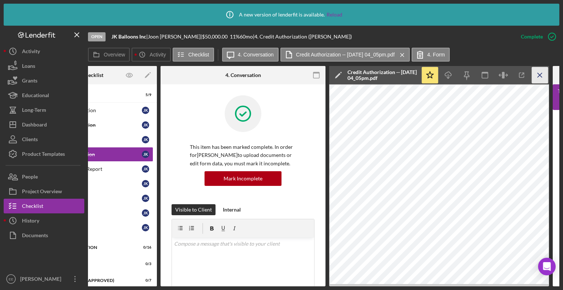
click at [541, 76] on line "button" at bounding box center [539, 75] width 4 height 4
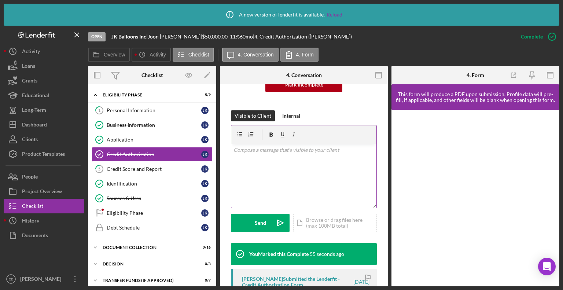
scroll to position [147, 0]
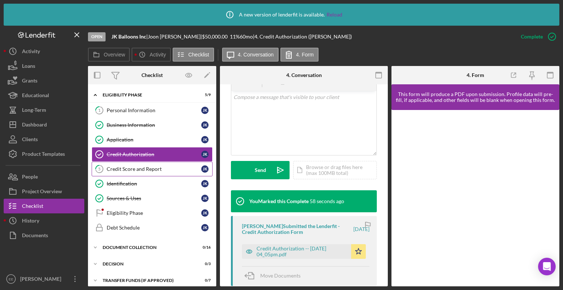
click at [125, 170] on div "Credit Score and Report" at bounding box center [154, 169] width 94 height 6
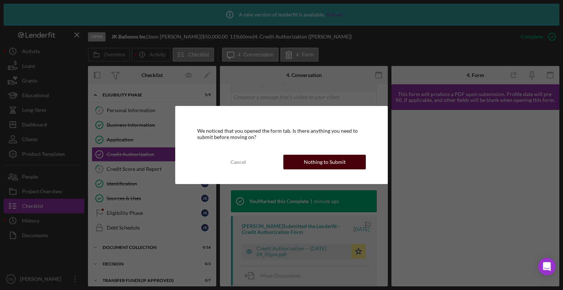
click at [310, 161] on div "Nothing to Submit" at bounding box center [325, 162] width 42 height 15
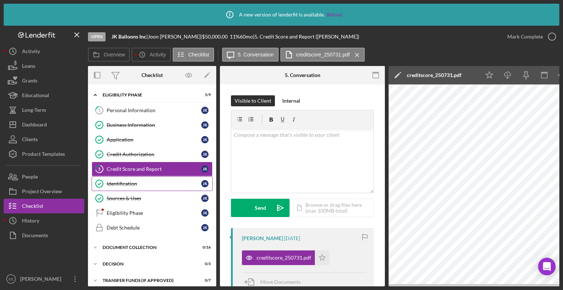
click at [112, 182] on div "Identification" at bounding box center [154, 184] width 94 height 6
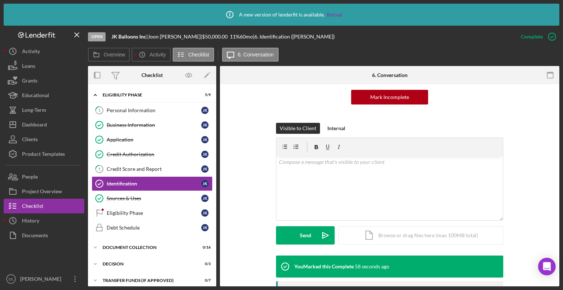
scroll to position [147, 0]
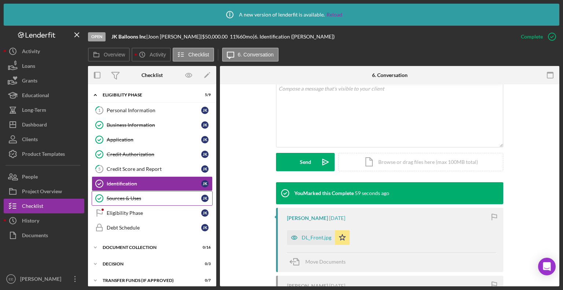
click at [123, 196] on div "Sources & Uses" at bounding box center [154, 198] width 94 height 6
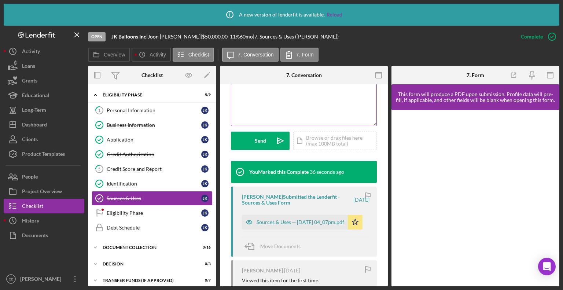
scroll to position [183, 0]
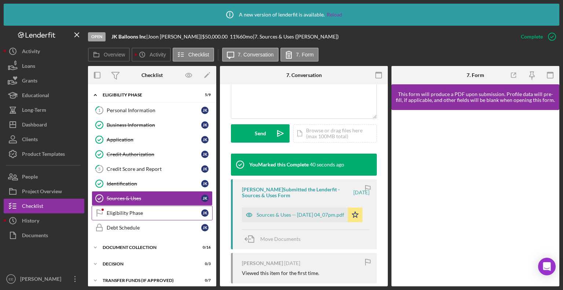
click at [117, 210] on div "Eligibility Phase" at bounding box center [154, 213] width 94 height 6
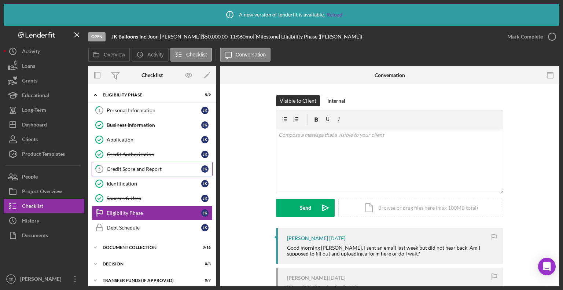
click at [134, 170] on div "Credit Score and Report" at bounding box center [154, 169] width 94 height 6
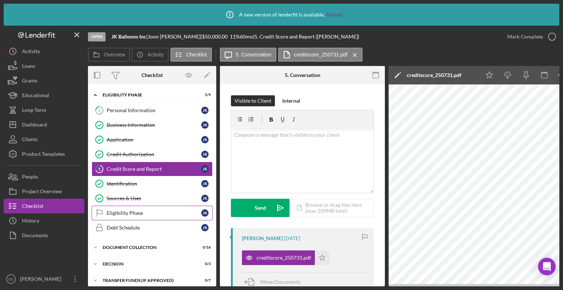
click at [116, 211] on div "Eligibility Phase" at bounding box center [154, 213] width 94 height 6
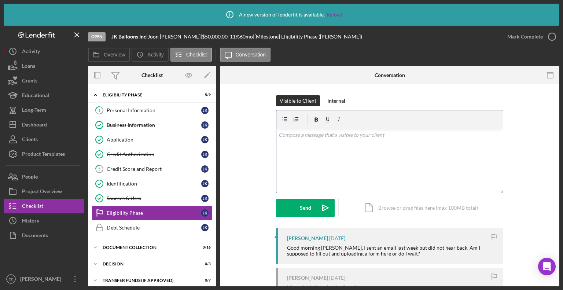
click at [289, 140] on div "v Color teal Color pink Remove color Add row above Add row below Add column bef…" at bounding box center [389, 161] width 226 height 64
click at [122, 171] on div "Credit Score and Report" at bounding box center [154, 169] width 94 height 6
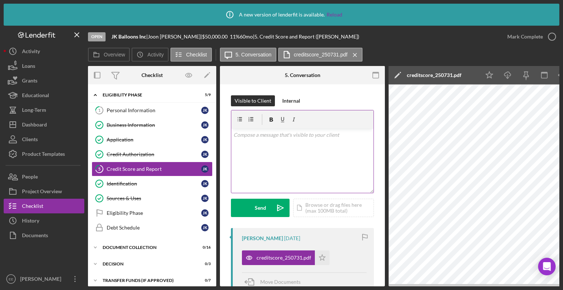
click at [245, 139] on div "v Color teal Color pink Remove color Add row above Add row below Add column bef…" at bounding box center [302, 161] width 142 height 64
click at [252, 208] on button "Send Icon/icon-invite-send" at bounding box center [260, 208] width 59 height 18
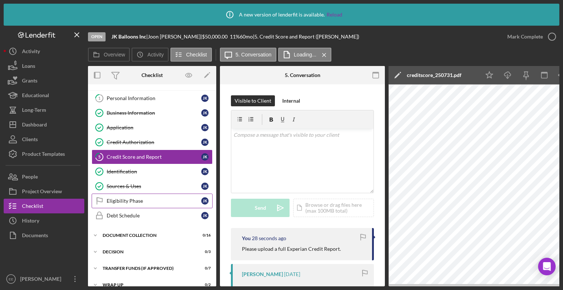
scroll to position [22, 0]
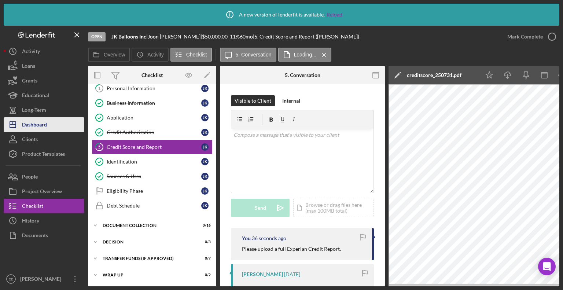
click at [34, 123] on div "Dashboard" at bounding box center [34, 125] width 25 height 16
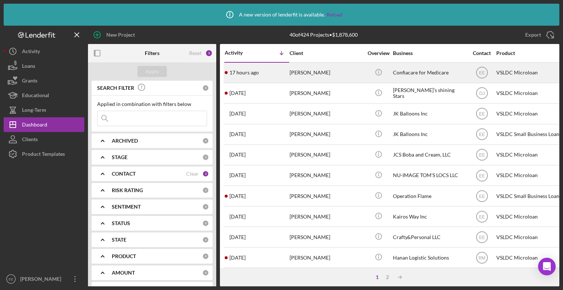
click at [301, 70] on div "[PERSON_NAME]" at bounding box center [325, 72] width 73 height 19
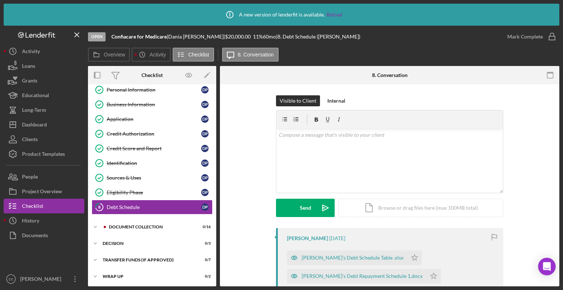
scroll to position [72, 0]
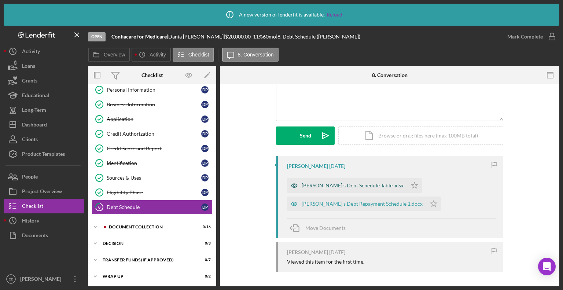
click at [325, 185] on div "[PERSON_NAME]'s Debt Schedule Table .xlsx" at bounding box center [352, 185] width 102 height 6
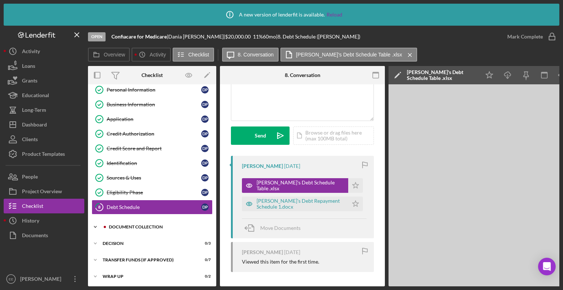
click at [144, 225] on div "Document Collection" at bounding box center [158, 227] width 98 height 4
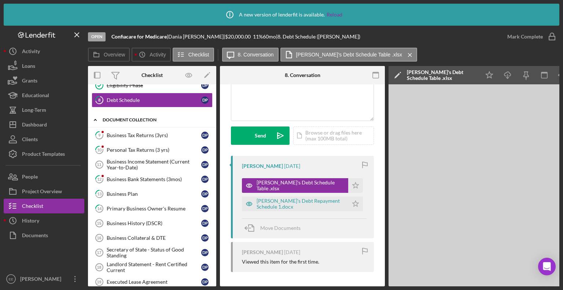
scroll to position [130, 0]
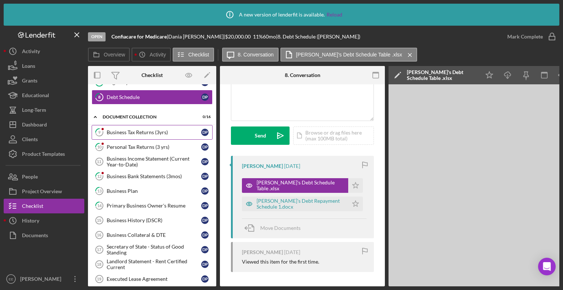
click at [130, 132] on div "Business Tax Returns (3yrs)" at bounding box center [154, 132] width 94 height 6
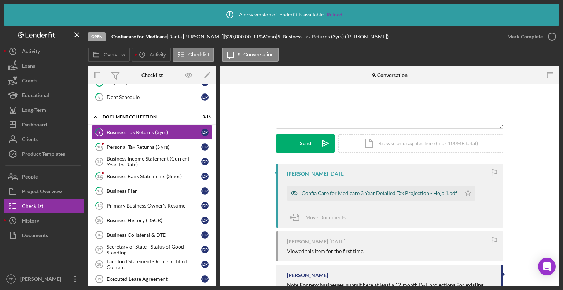
scroll to position [107, 0]
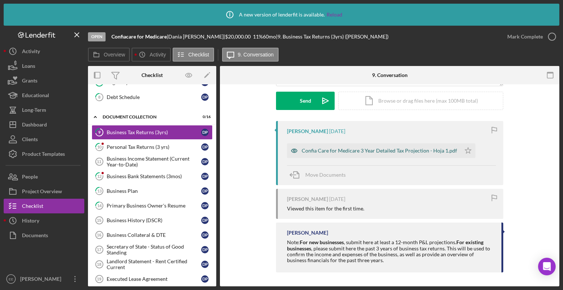
click at [341, 151] on div "Confia Care for Medicare 3 Year Detailed Tax Projection - Hoja 1.pdf" at bounding box center [378, 151] width 155 height 6
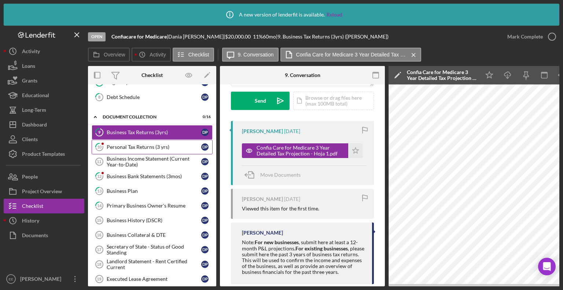
click at [116, 145] on div "Personal Tax Returns (3 yrs)" at bounding box center [154, 147] width 94 height 6
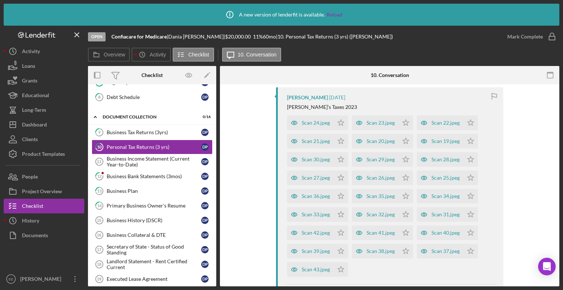
scroll to position [220, 0]
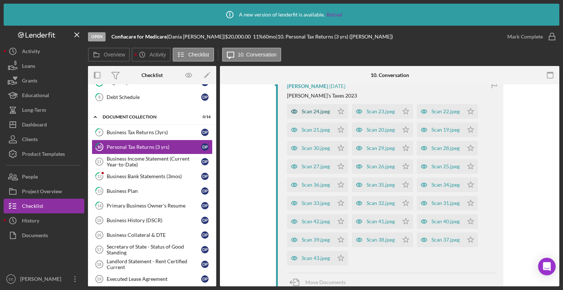
click at [313, 113] on div "Scan 24.jpeg" at bounding box center [315, 111] width 28 height 6
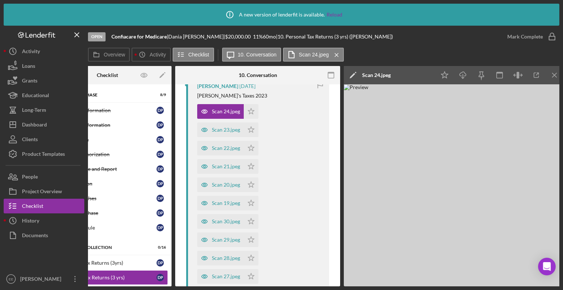
scroll to position [0, 49]
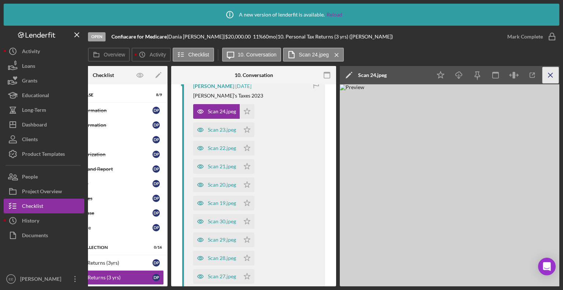
click at [552, 77] on icon "Icon/Menu Close" at bounding box center [550, 75] width 16 height 16
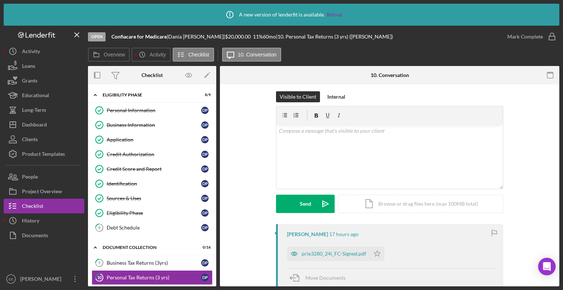
scroll to position [0, 0]
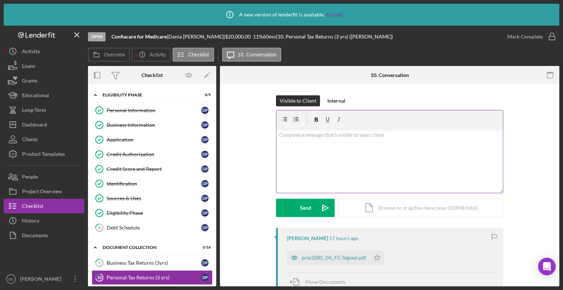
click at [284, 139] on div "v Color teal Color pink Remove color Add row above Add row below Add column bef…" at bounding box center [389, 161] width 226 height 64
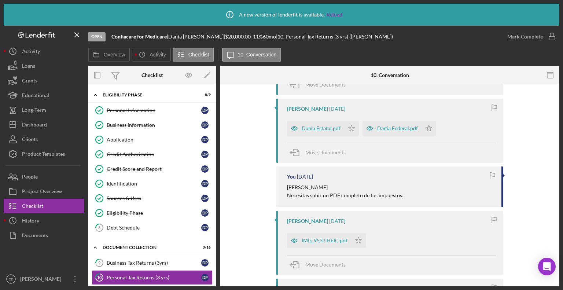
scroll to position [623, 0]
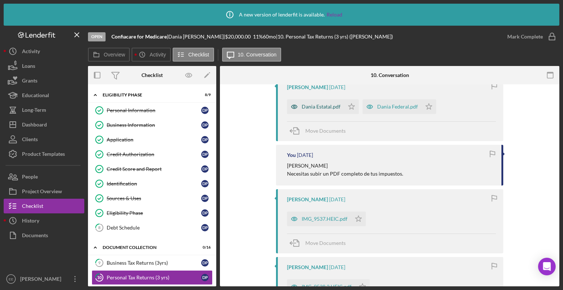
click at [315, 106] on div "Dania Estatal.pdf" at bounding box center [320, 107] width 39 height 6
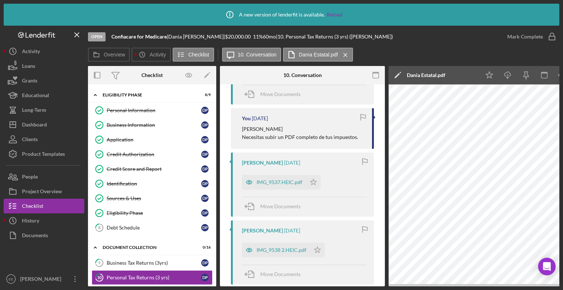
click at [270, 73] on div "Dania Federal.pdf" at bounding box center [276, 70] width 41 height 6
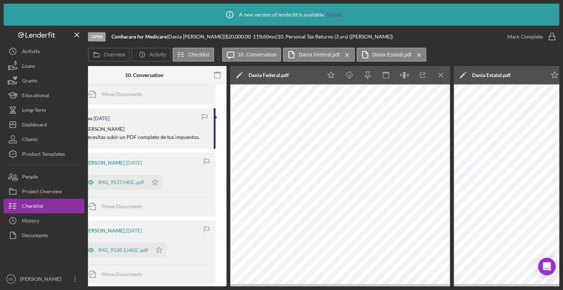
scroll to position [0, 162]
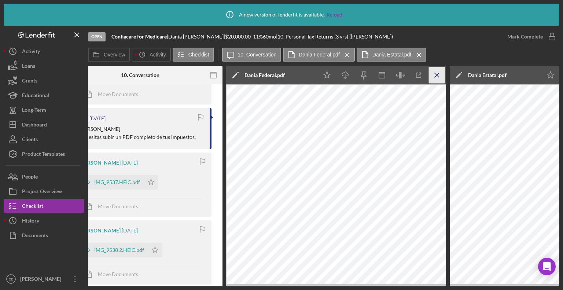
click at [434, 73] on line "button" at bounding box center [436, 75] width 4 height 4
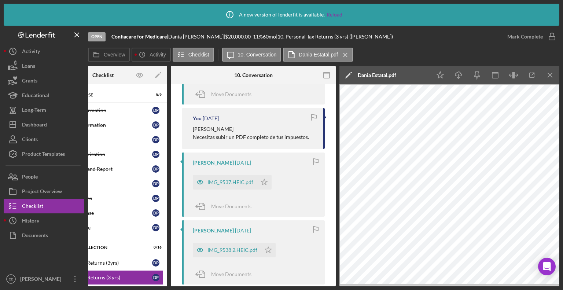
scroll to position [0, 49]
click at [549, 74] on line "button" at bounding box center [550, 75] width 4 height 4
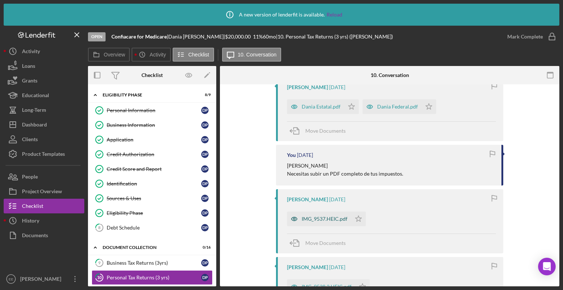
click at [322, 219] on div "IMG_9537.HEIC.pdf" at bounding box center [324, 219] width 46 height 6
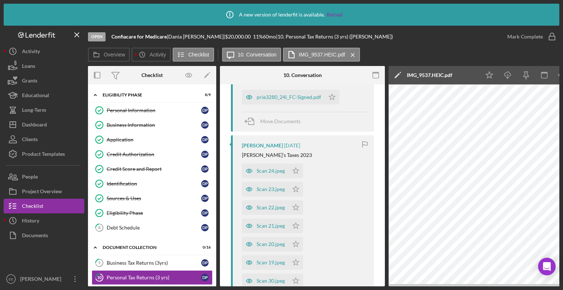
scroll to position [201, 0]
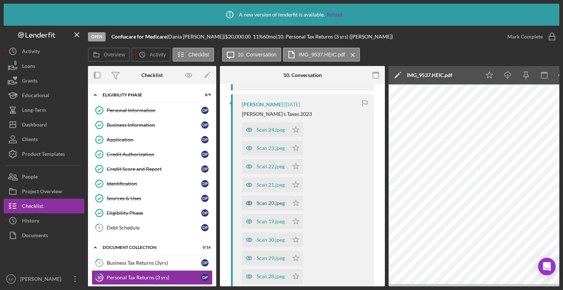
click at [263, 202] on div "Scan 20.jpeg" at bounding box center [270, 203] width 28 height 6
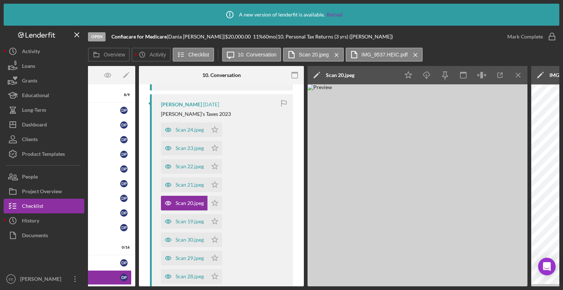
scroll to position [0, 86]
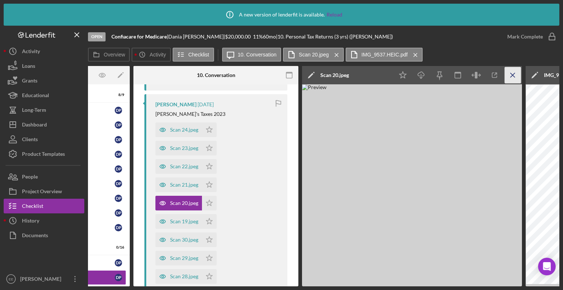
click at [513, 74] on icon "Icon/Menu Close" at bounding box center [512, 75] width 16 height 16
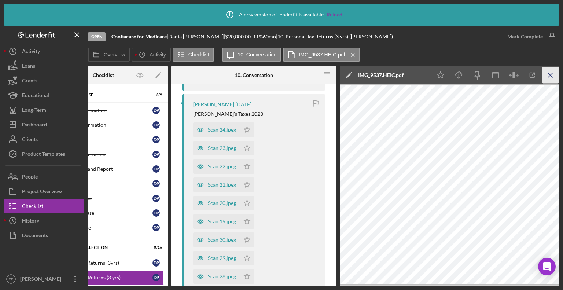
click at [552, 75] on icon "Icon/Menu Close" at bounding box center [550, 75] width 16 height 16
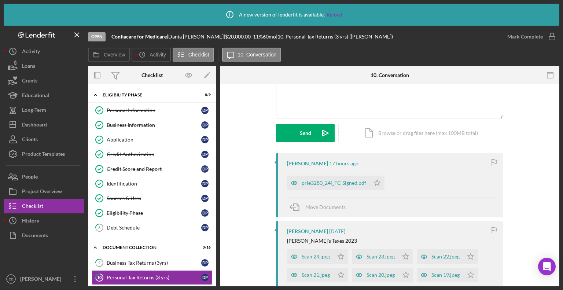
scroll to position [0, 0]
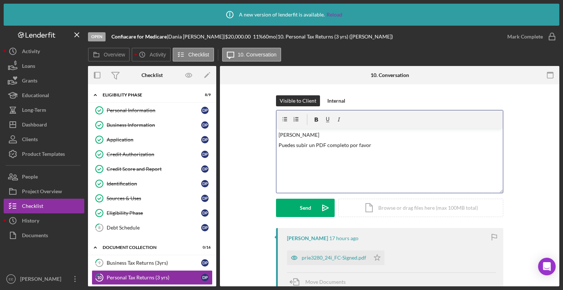
click at [373, 148] on p "Puedes subir un PDF completo por favor" at bounding box center [389, 145] width 222 height 8
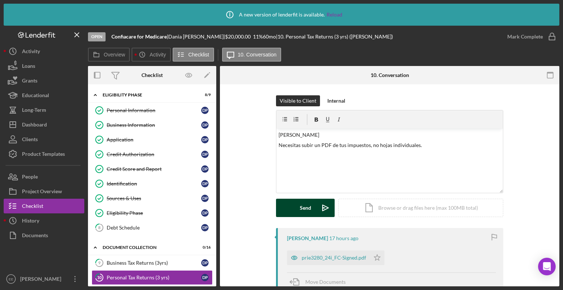
click at [306, 207] on div "Send" at bounding box center [305, 208] width 11 height 18
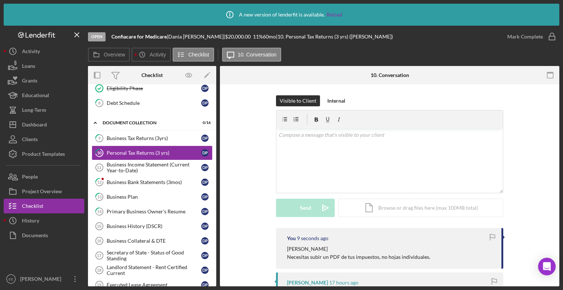
scroll to position [147, 0]
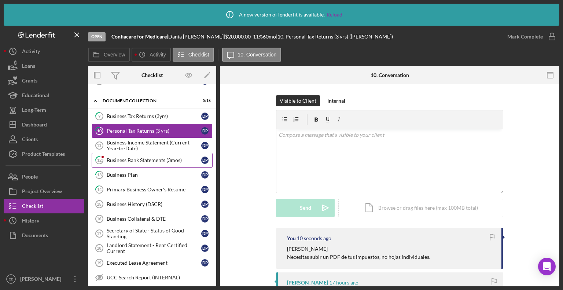
click at [128, 160] on div "Business Bank Statements (3mos)" at bounding box center [154, 160] width 94 height 6
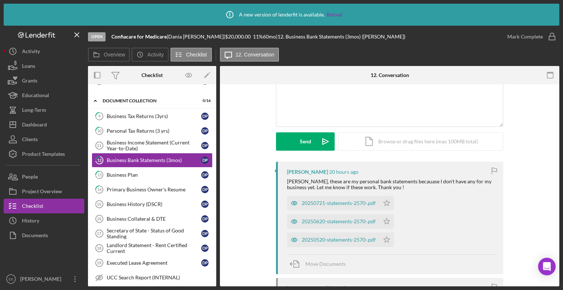
scroll to position [110, 0]
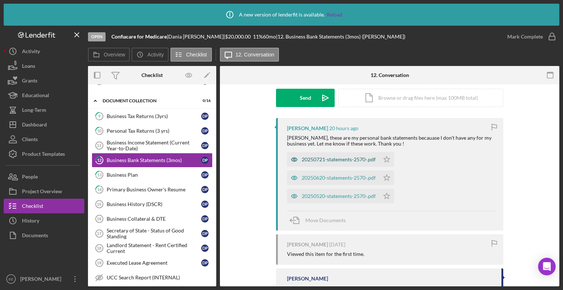
click at [332, 157] on div "20250721-statements-2570-.pdf" at bounding box center [338, 159] width 74 height 6
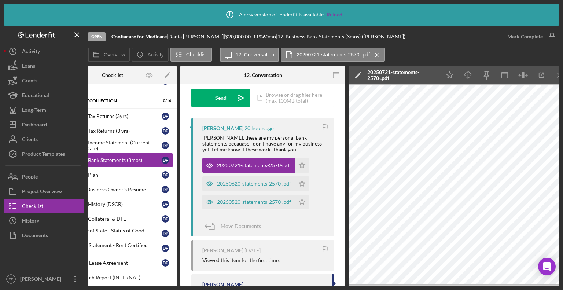
scroll to position [0, 49]
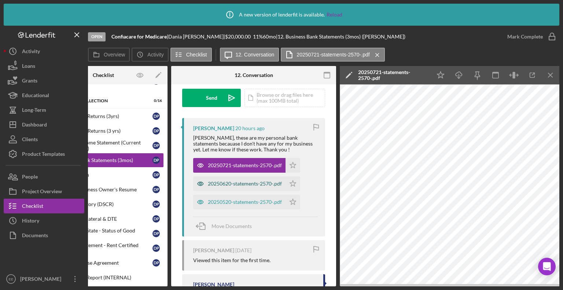
click at [248, 184] on div "20250620-statements-2570-.pdf" at bounding box center [245, 184] width 74 height 6
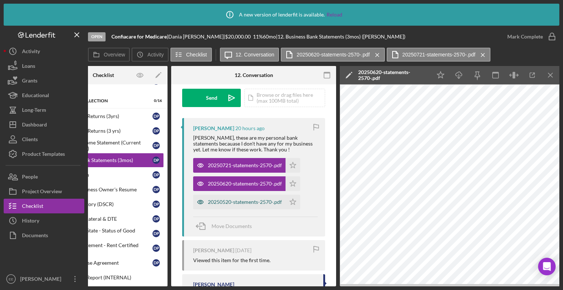
click at [232, 202] on div "20250520-statements-2570-.pdf" at bounding box center [245, 202] width 74 height 6
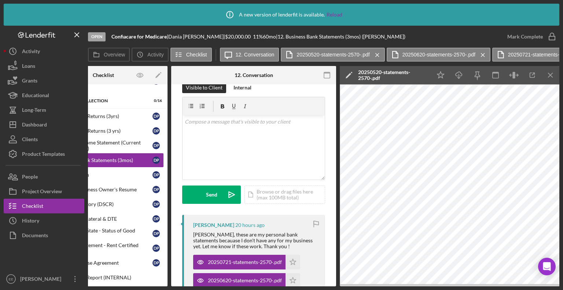
scroll to position [0, 0]
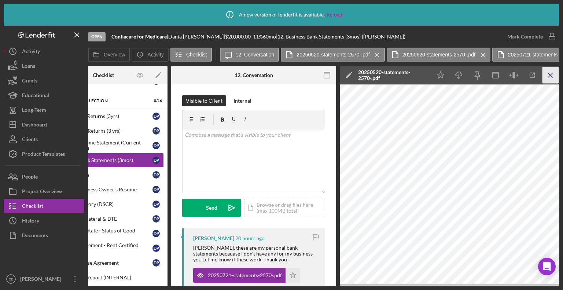
click at [553, 75] on icon "Icon/Menu Close" at bounding box center [550, 75] width 16 height 16
click at [549, 73] on icon "Icon/Menu Close" at bounding box center [550, 75] width 16 height 16
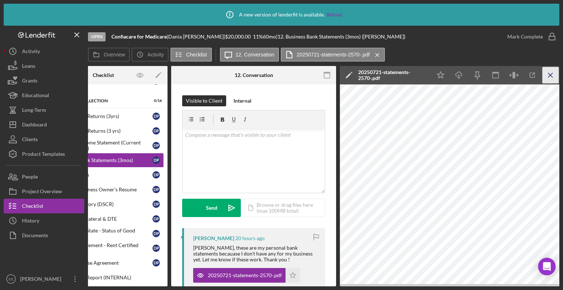
click at [549, 73] on icon "Icon/Menu Close" at bounding box center [550, 75] width 16 height 16
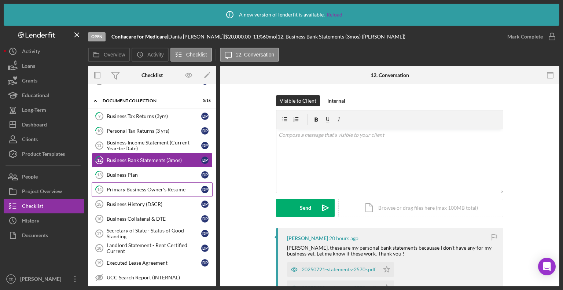
click at [126, 187] on div "Primary Business Owner's Resume" at bounding box center [154, 189] width 94 height 6
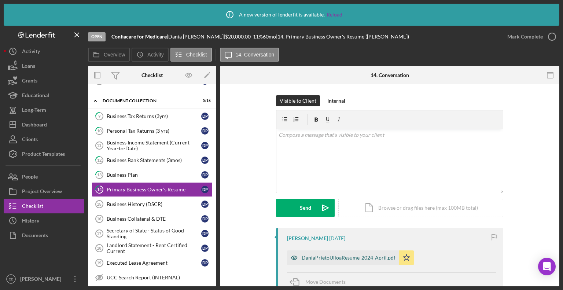
click at [332, 257] on div "DaniaPrietoUlloaResume-2024-April.pdf" at bounding box center [348, 258] width 94 height 6
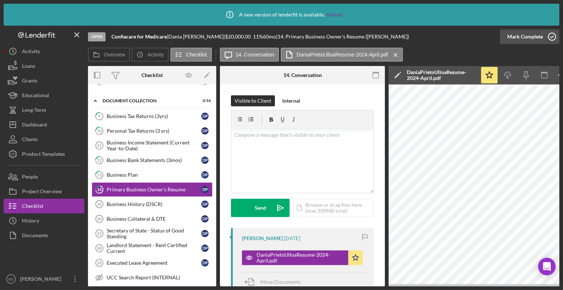
click at [551, 35] on icon "button" at bounding box center [551, 36] width 18 height 18
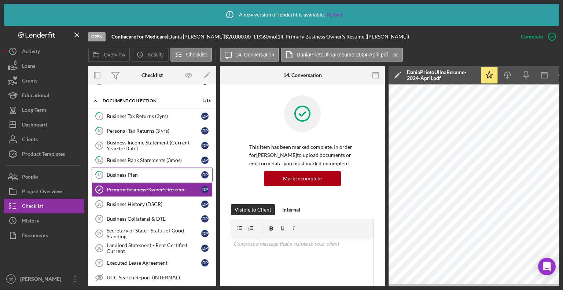
click at [123, 174] on div "Business Plan" at bounding box center [154, 175] width 94 height 6
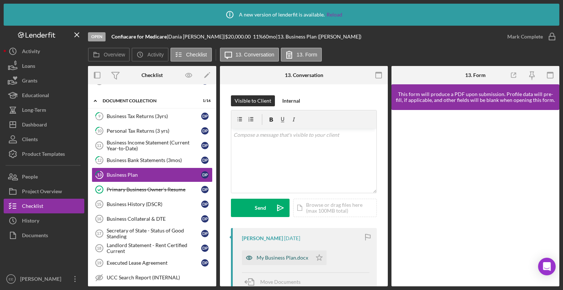
click at [284, 258] on div "My Business Plan.docx" at bounding box center [282, 258] width 52 height 6
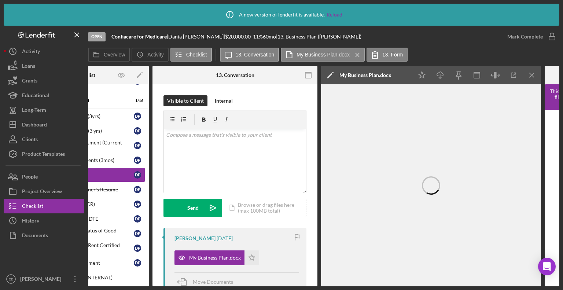
scroll to position [0, 104]
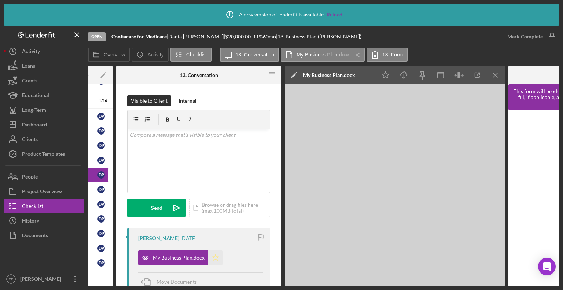
click at [213, 258] on icon "Icon/Star" at bounding box center [215, 257] width 15 height 15
click at [550, 36] on icon "button" at bounding box center [551, 36] width 18 height 18
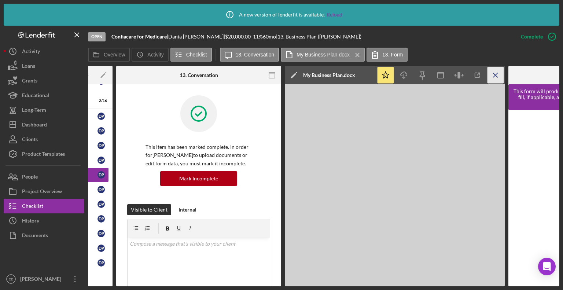
click at [494, 75] on icon "Icon/Menu Close" at bounding box center [495, 75] width 16 height 16
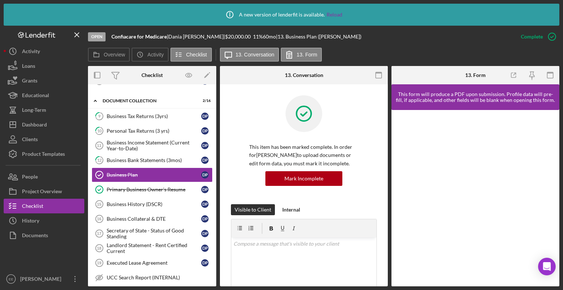
scroll to position [0, 0]
click at [130, 232] on div "Secretary of State - Status of Good Standing" at bounding box center [154, 233] width 94 height 12
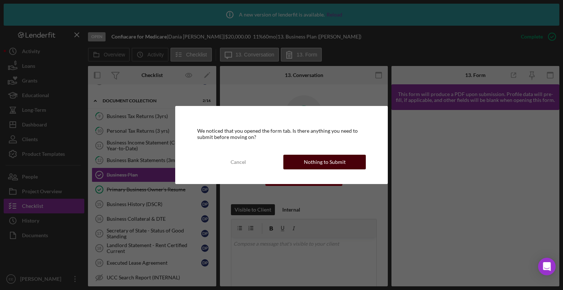
click at [320, 161] on div "Nothing to Submit" at bounding box center [325, 162] width 42 height 15
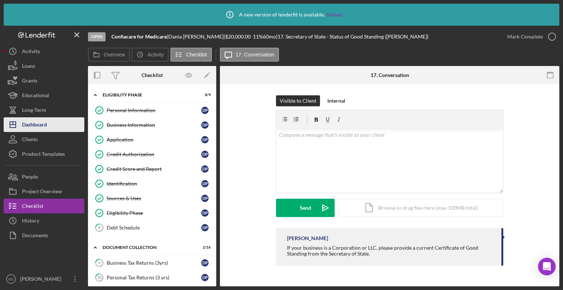
click at [33, 123] on div "Dashboard" at bounding box center [34, 125] width 25 height 16
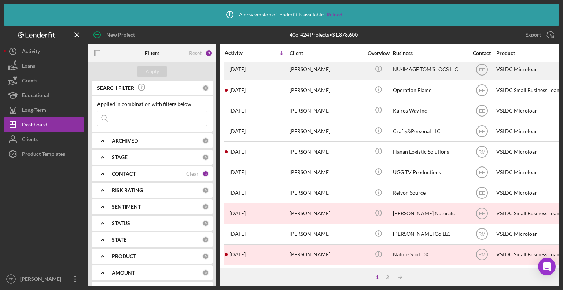
scroll to position [110, 0]
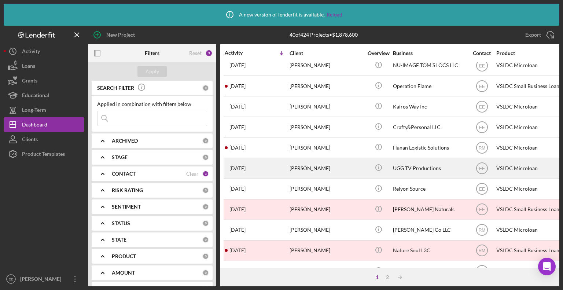
click at [306, 170] on div "[PERSON_NAME]" at bounding box center [325, 167] width 73 height 19
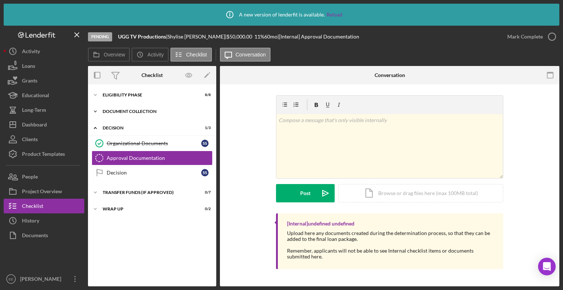
click at [135, 111] on div "Document Collection" at bounding box center [155, 111] width 104 height 4
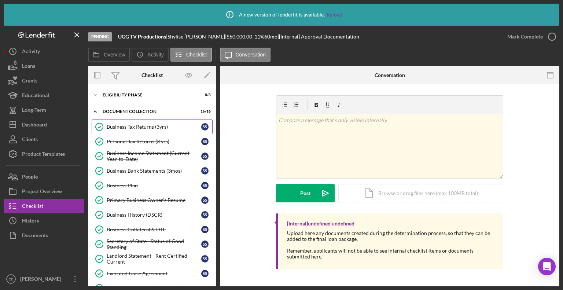
click at [128, 126] on div "Business Tax Returns (3yrs)" at bounding box center [154, 127] width 94 height 6
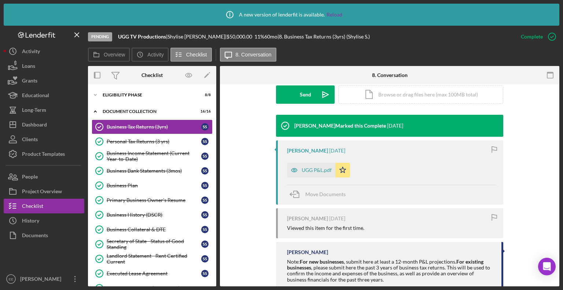
scroll to position [220, 0]
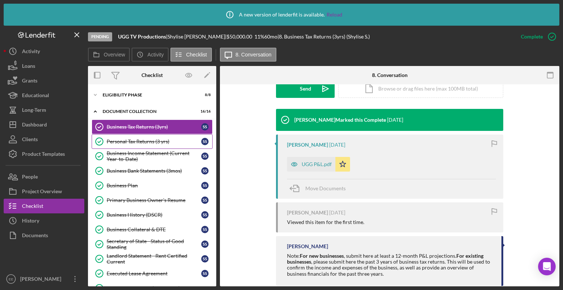
click at [128, 141] on div "Personal Tax Returns (3 yrs)" at bounding box center [154, 141] width 94 height 6
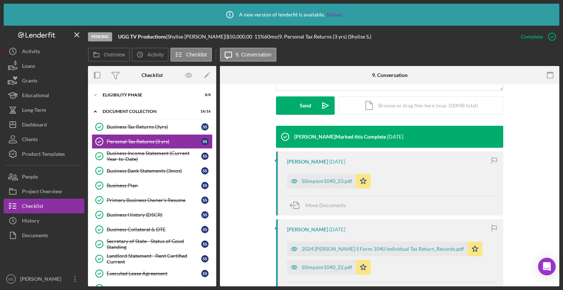
scroll to position [220, 0]
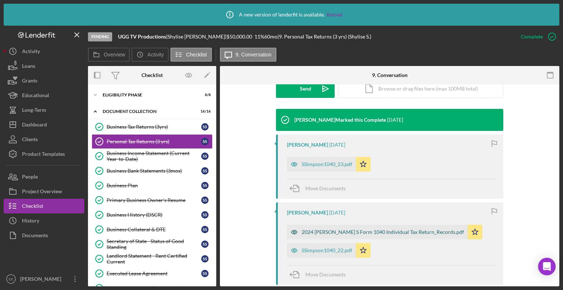
click at [325, 232] on div "2024 [PERSON_NAME] S Form 1040 Individual Tax Return_Records.pdf" at bounding box center [382, 232] width 162 height 6
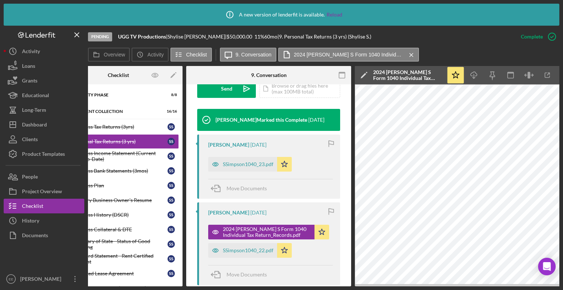
scroll to position [0, 49]
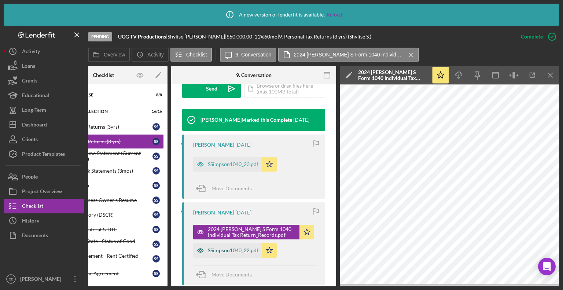
click at [234, 250] on div "SSimpson1040_22.pdf" at bounding box center [233, 250] width 51 height 6
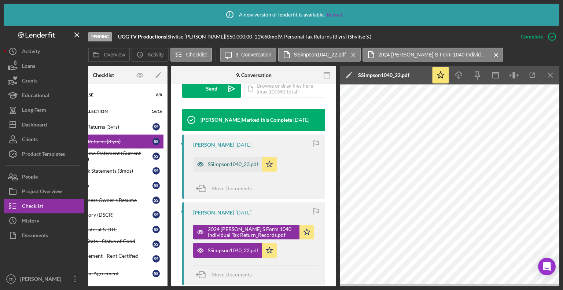
click at [230, 166] on div "SSimpson1040_23.pdf" at bounding box center [233, 164] width 51 height 6
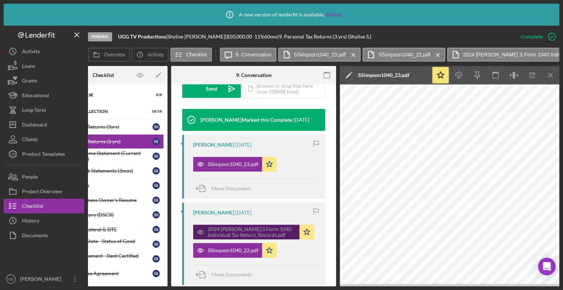
click at [230, 233] on div "2024 [PERSON_NAME] S Form 1040 Individual Tax Return_Records.pdf" at bounding box center [252, 232] width 88 height 12
click at [242, 230] on div "2024 [PERSON_NAME] S Form 1040 Individual Tax Return_Records.pdf" at bounding box center [252, 232] width 88 height 12
click at [227, 232] on div "2024 [PERSON_NAME] S Form 1040 Individual Tax Return_Records.pdf" at bounding box center [252, 232] width 88 height 12
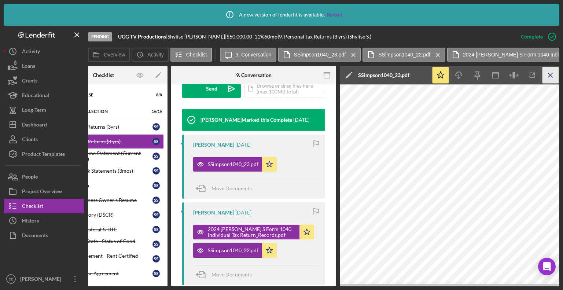
click at [549, 75] on icon "Icon/Menu Close" at bounding box center [550, 75] width 16 height 16
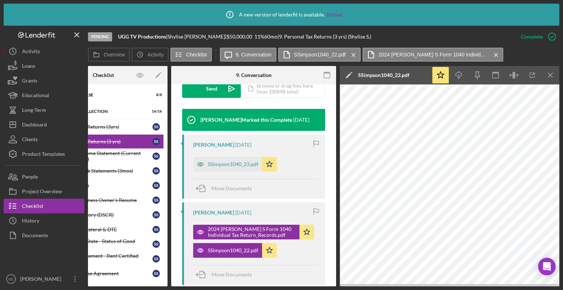
click at [549, 75] on icon "Icon/Menu Close" at bounding box center [550, 75] width 16 height 16
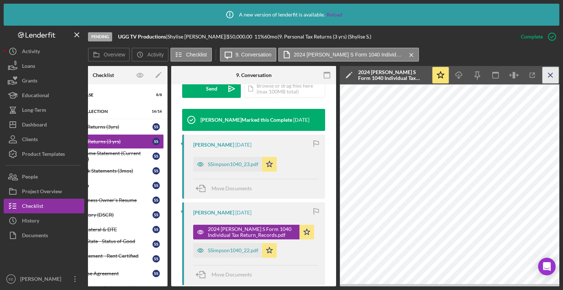
click at [550, 77] on icon "Icon/Menu Close" at bounding box center [550, 75] width 16 height 16
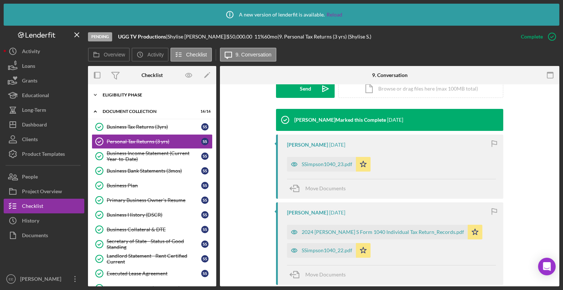
click at [142, 96] on div "Eligibility Phase" at bounding box center [155, 95] width 104 height 4
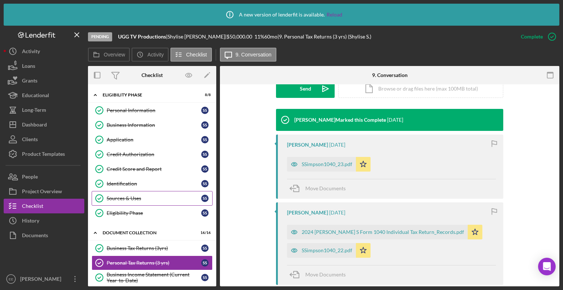
click at [133, 198] on div "Sources & Uses" at bounding box center [154, 198] width 94 height 6
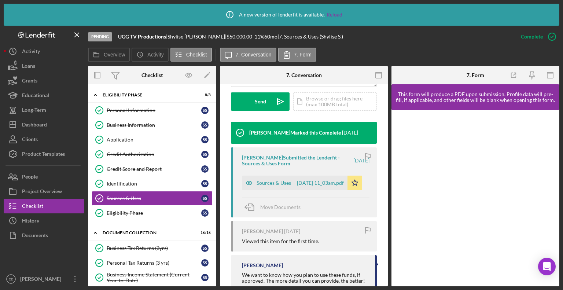
scroll to position [256, 0]
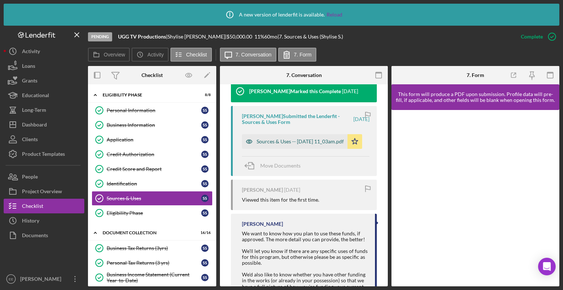
click at [273, 138] on div "Sources & Uses -- [DATE] 11_03am.pdf" at bounding box center [299, 141] width 87 height 6
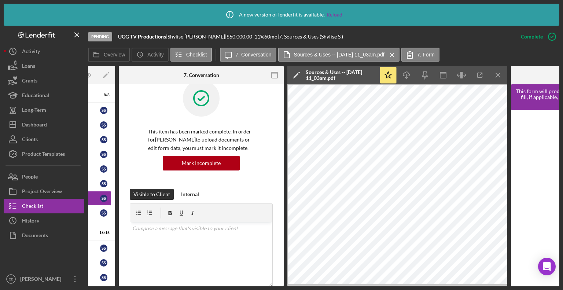
scroll to position [0, 0]
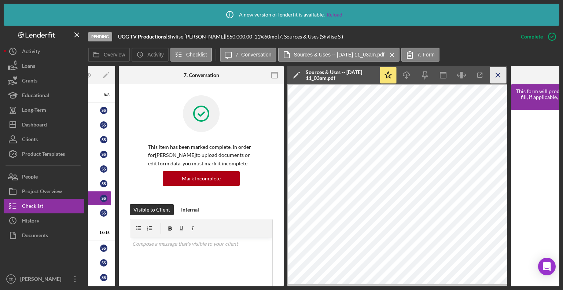
click at [498, 73] on icon "Icon/Menu Close" at bounding box center [498, 75] width 16 height 16
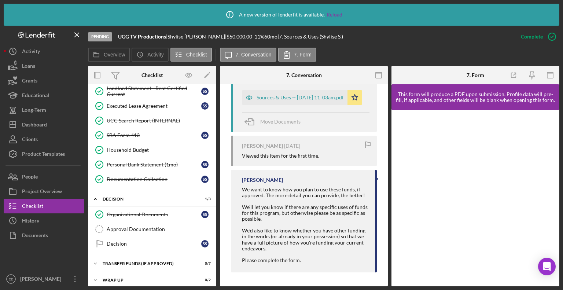
scroll to position [289, 0]
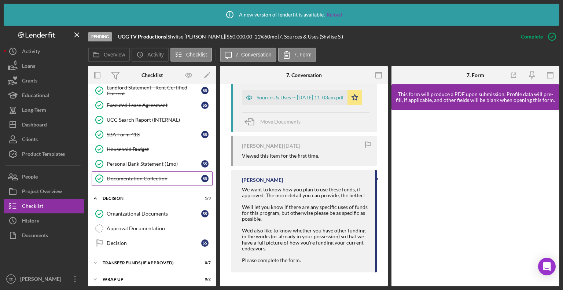
click at [140, 175] on div "Documentation Collection" at bounding box center [154, 178] width 94 height 6
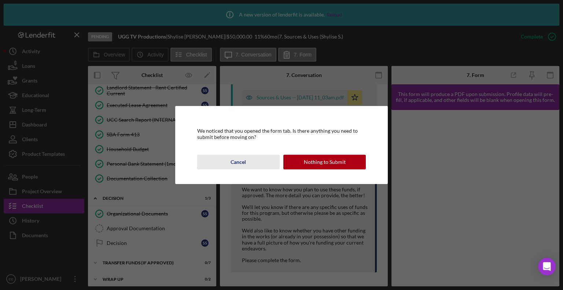
click at [237, 163] on div "Cancel" at bounding box center [237, 162] width 15 height 15
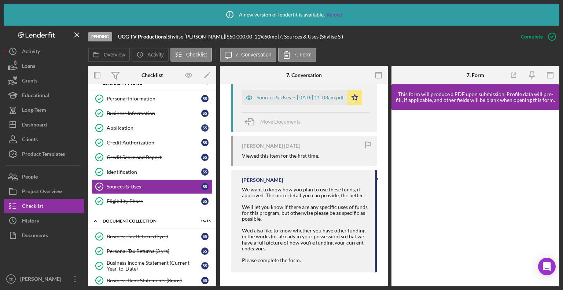
scroll to position [0, 0]
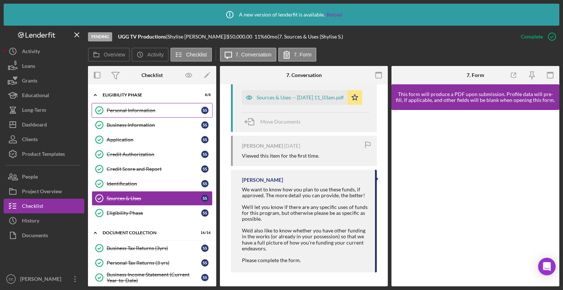
click at [129, 111] on div "Personal Information" at bounding box center [154, 110] width 94 height 6
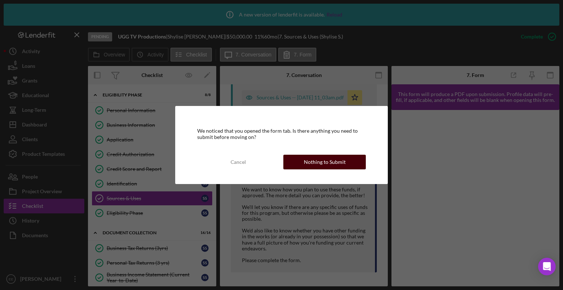
click at [324, 165] on div "Nothing to Submit" at bounding box center [325, 162] width 42 height 15
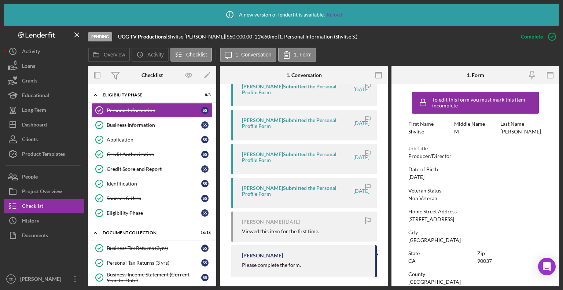
scroll to position [291, 0]
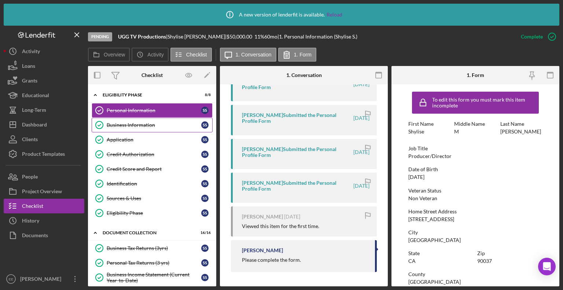
click at [118, 129] on link "Business Information Business Information S S" at bounding box center [152, 125] width 121 height 15
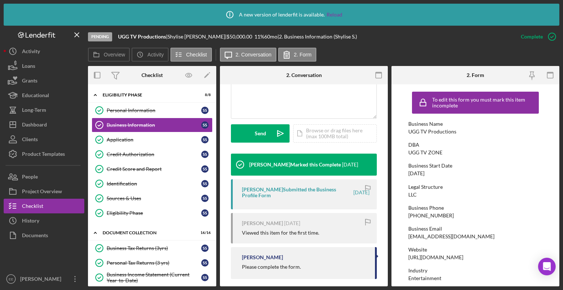
scroll to position [190, 0]
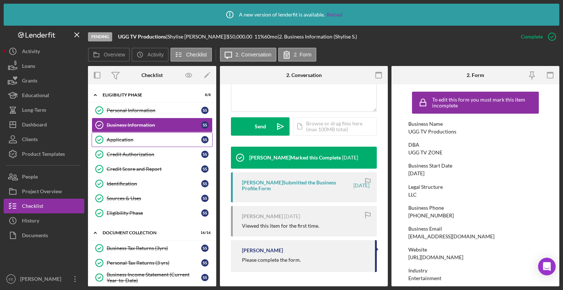
click at [114, 138] on div "Application" at bounding box center [154, 140] width 94 height 6
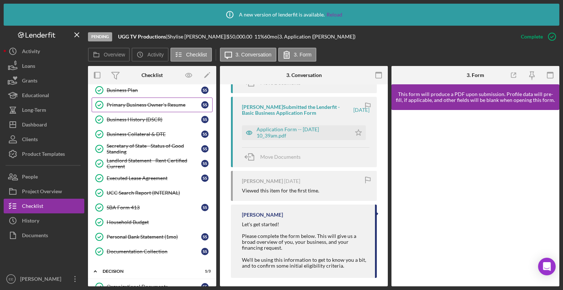
scroll to position [220, 0]
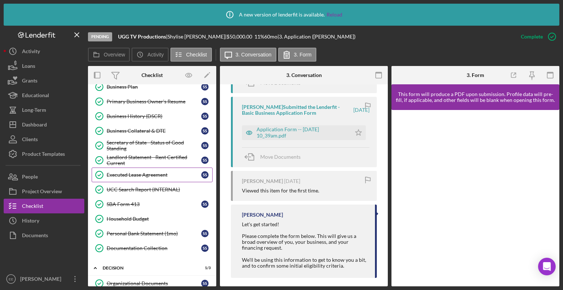
click at [129, 174] on div "Executed Lease Agreement" at bounding box center [154, 175] width 94 height 6
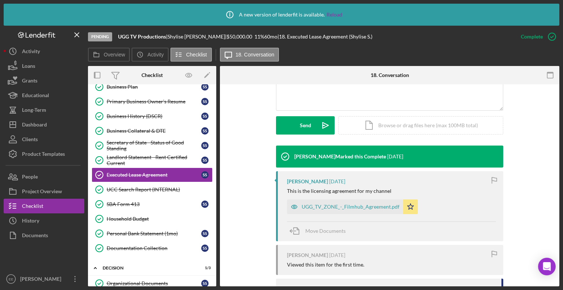
scroll to position [220, 0]
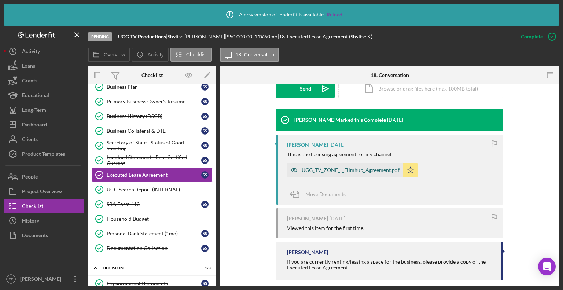
click at [328, 171] on div "UGG_TV_ZONE_-_Filmhub_Agreement.pdf" at bounding box center [350, 170] width 98 height 6
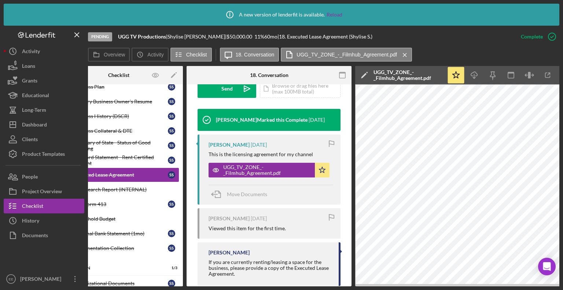
scroll to position [0, 49]
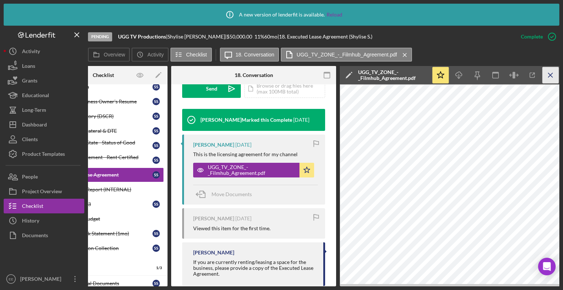
click at [546, 76] on icon "Icon/Menu Close" at bounding box center [550, 75] width 16 height 16
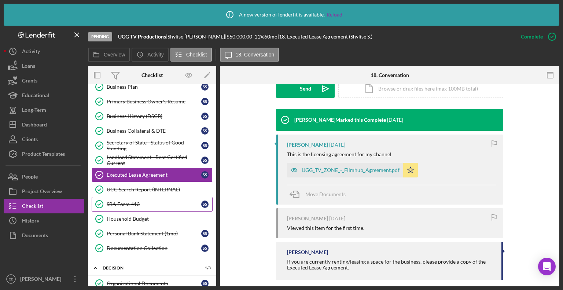
click at [125, 201] on div "SBA Form 413" at bounding box center [154, 204] width 94 height 6
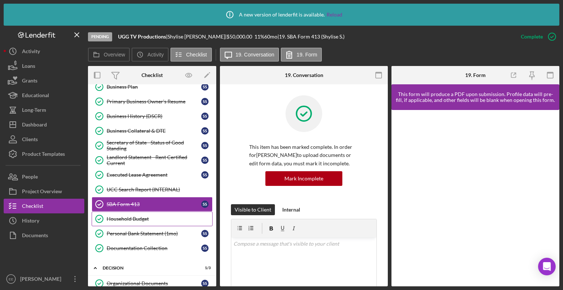
click at [129, 216] on div "Household Budget" at bounding box center [159, 219] width 105 height 6
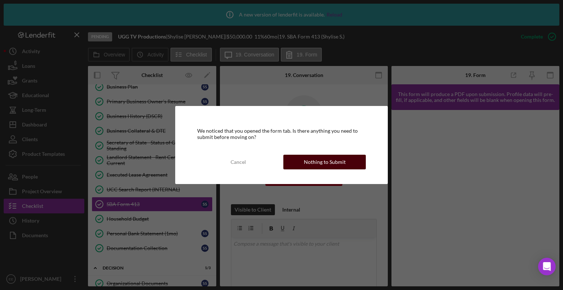
click at [317, 162] on div "Nothing to Submit" at bounding box center [325, 162] width 42 height 15
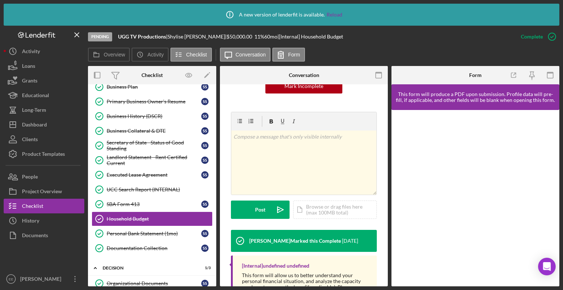
scroll to position [125, 0]
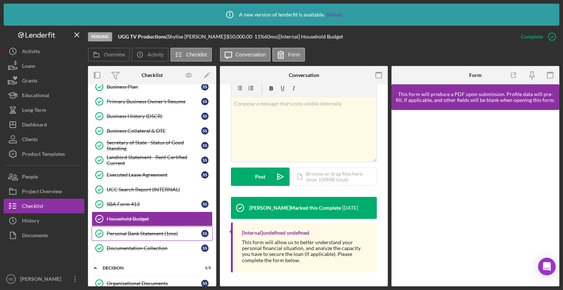
click at [126, 230] on div "Personal Bank Statement (1mo)" at bounding box center [154, 233] width 94 height 6
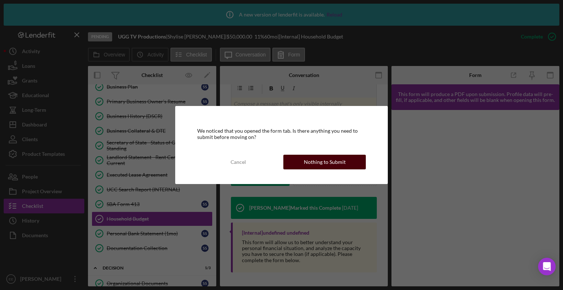
click at [310, 160] on div "Nothing to Submit" at bounding box center [325, 162] width 42 height 15
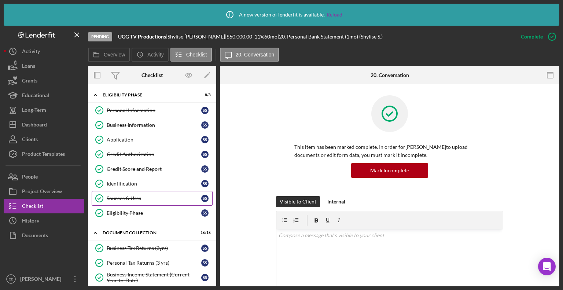
click at [123, 199] on div "Sources & Uses" at bounding box center [154, 198] width 94 height 6
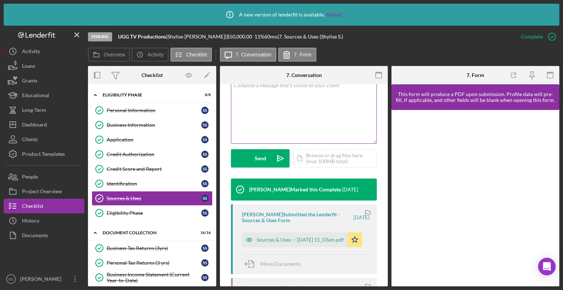
scroll to position [183, 0]
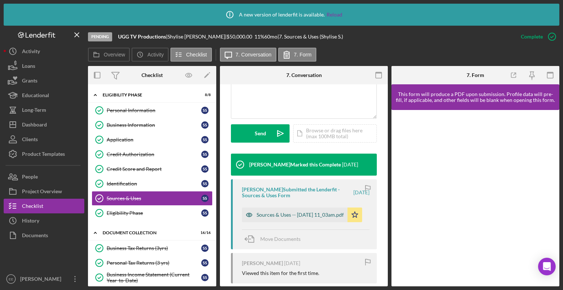
click at [267, 214] on div "Sources & Uses -- [DATE] 11_03am.pdf" at bounding box center [299, 215] width 87 height 6
